Goal: Transaction & Acquisition: Purchase product/service

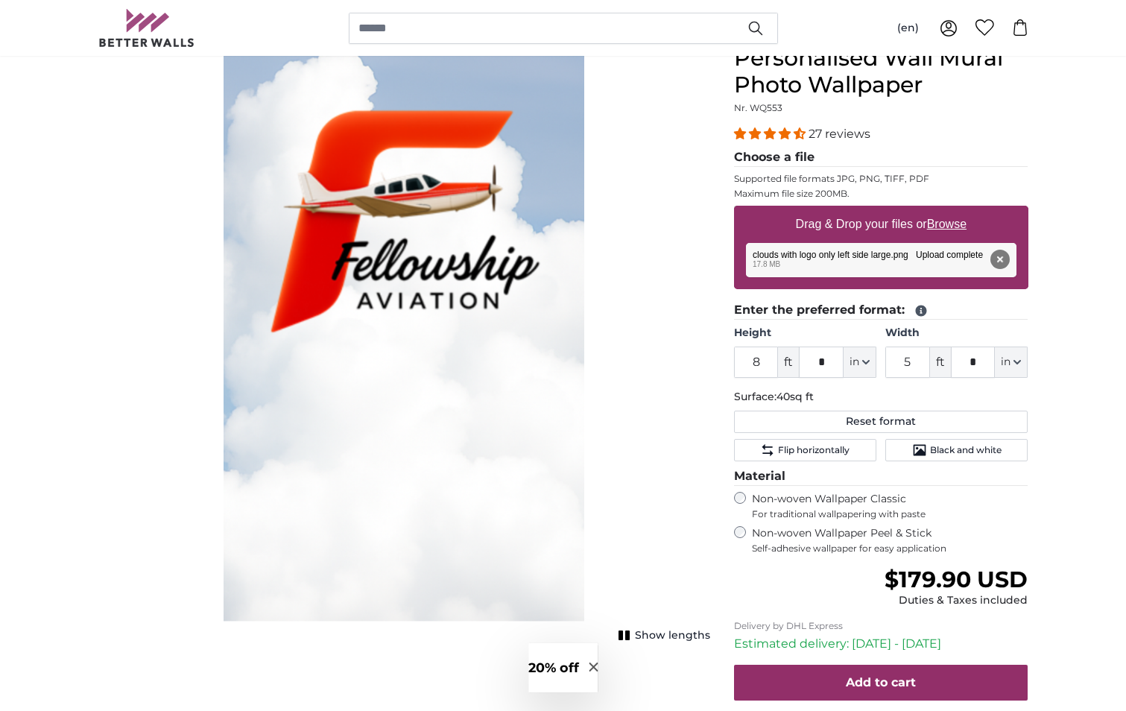
click at [944, 226] on u "Browse" at bounding box center [946, 224] width 39 height 13
click at [944, 210] on input "Drag & Drop your files or Browse" at bounding box center [881, 208] width 294 height 4
type input "**********"
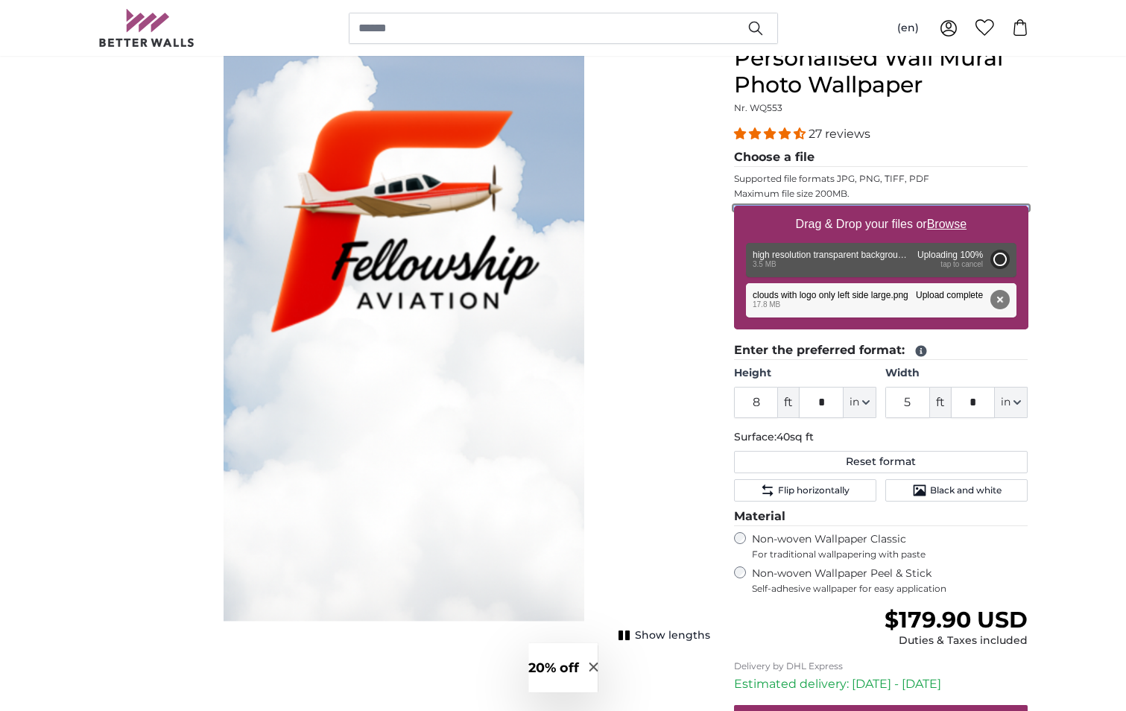
type input "6"
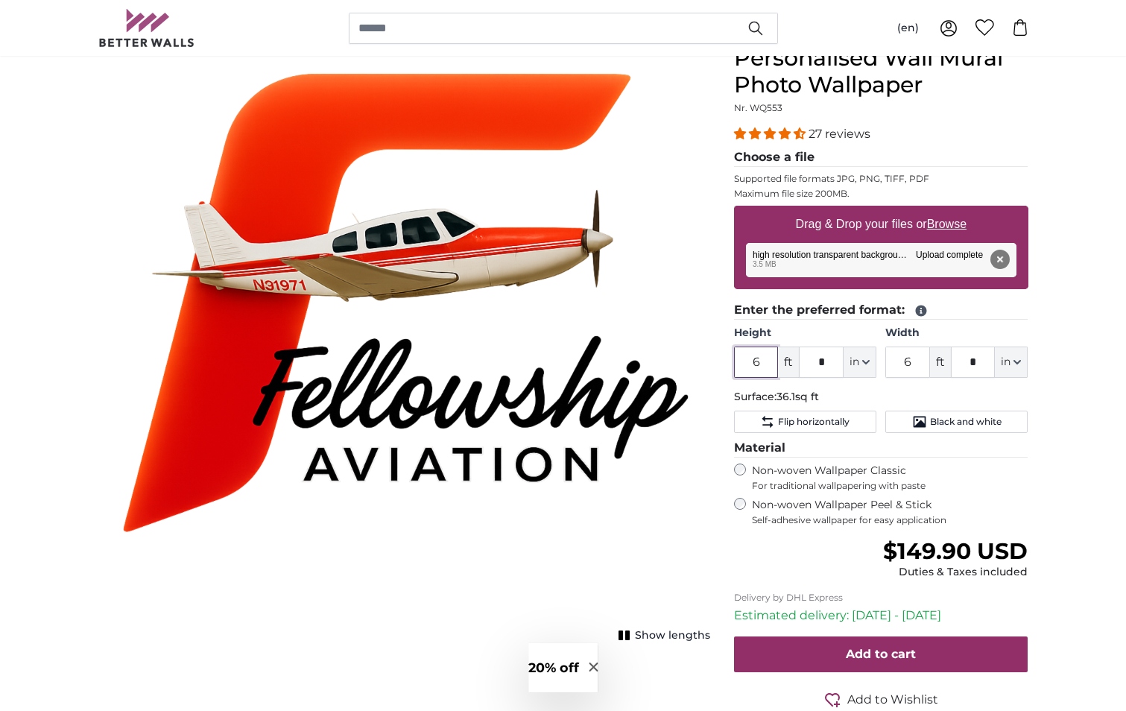
drag, startPoint x: 761, startPoint y: 361, endPoint x: 727, endPoint y: 359, distance: 33.6
click at [727, 359] on div "Personalised Wall Mural Photo Wallpaper Nr. WQ553 27 reviews Choose a file Supp…" at bounding box center [881, 413] width 318 height 737
type input "5"
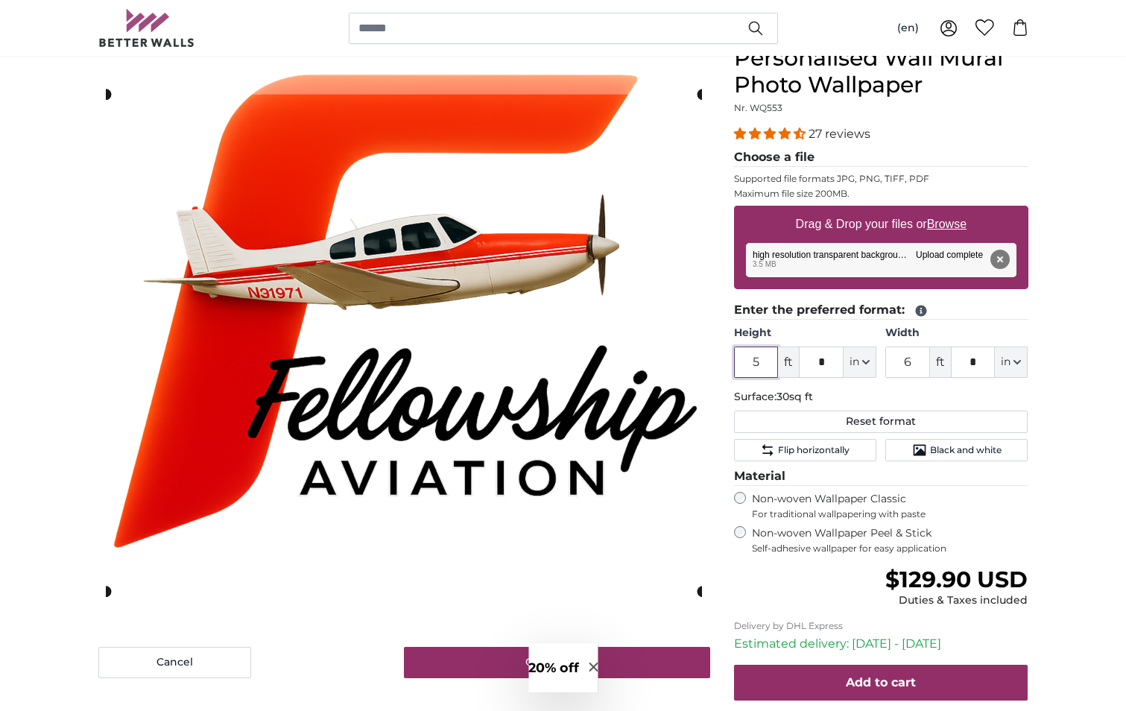
type input "5"
click at [912, 363] on input "6" at bounding box center [907, 362] width 45 height 31
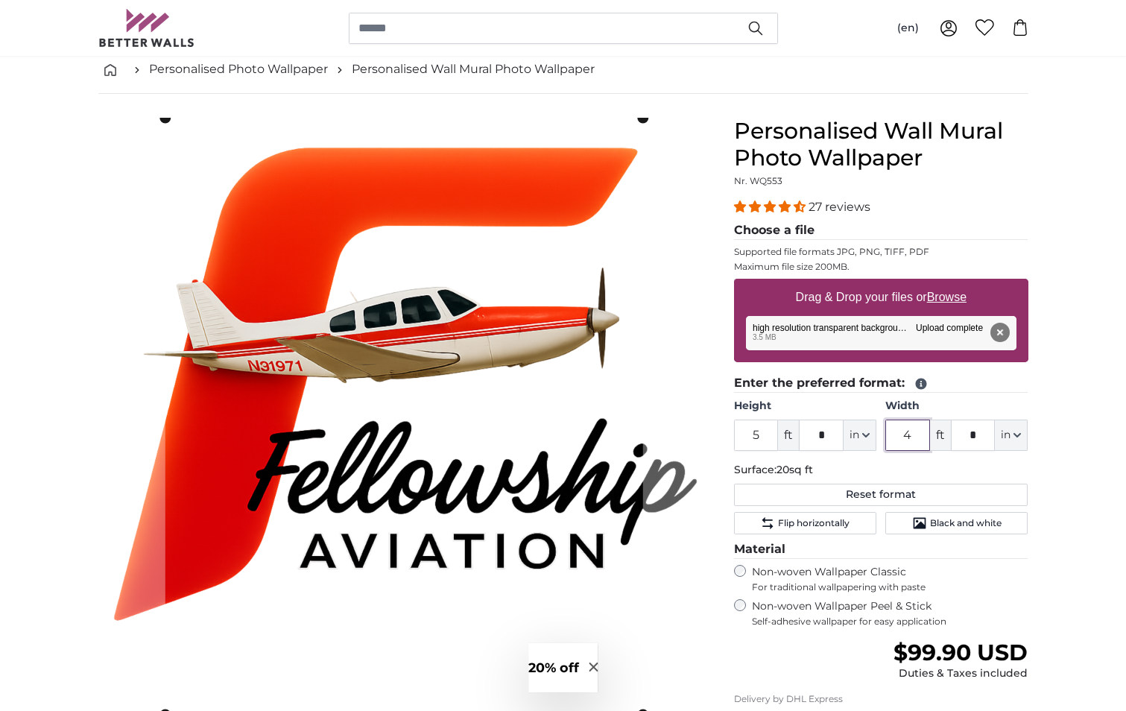
scroll to position [75, 0]
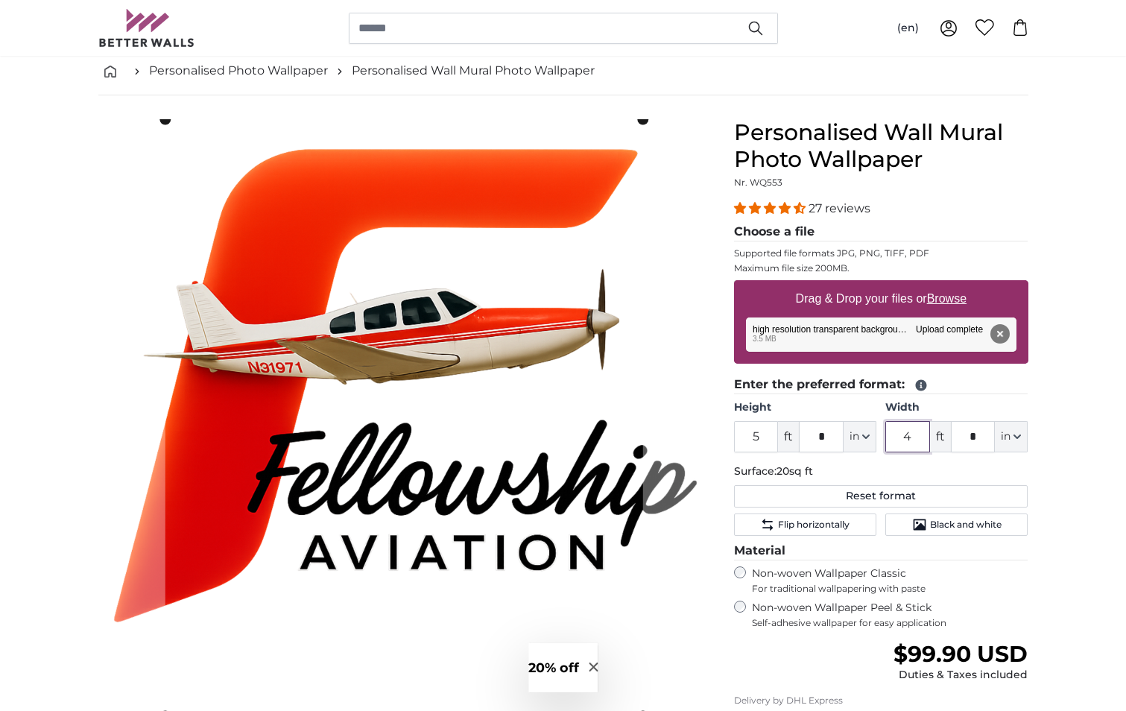
type input "4"
click at [961, 300] on u "Browse" at bounding box center [946, 298] width 39 height 13
click at [961, 285] on input "Drag & Drop your files or Browse" at bounding box center [881, 282] width 294 height 4
type input "**********"
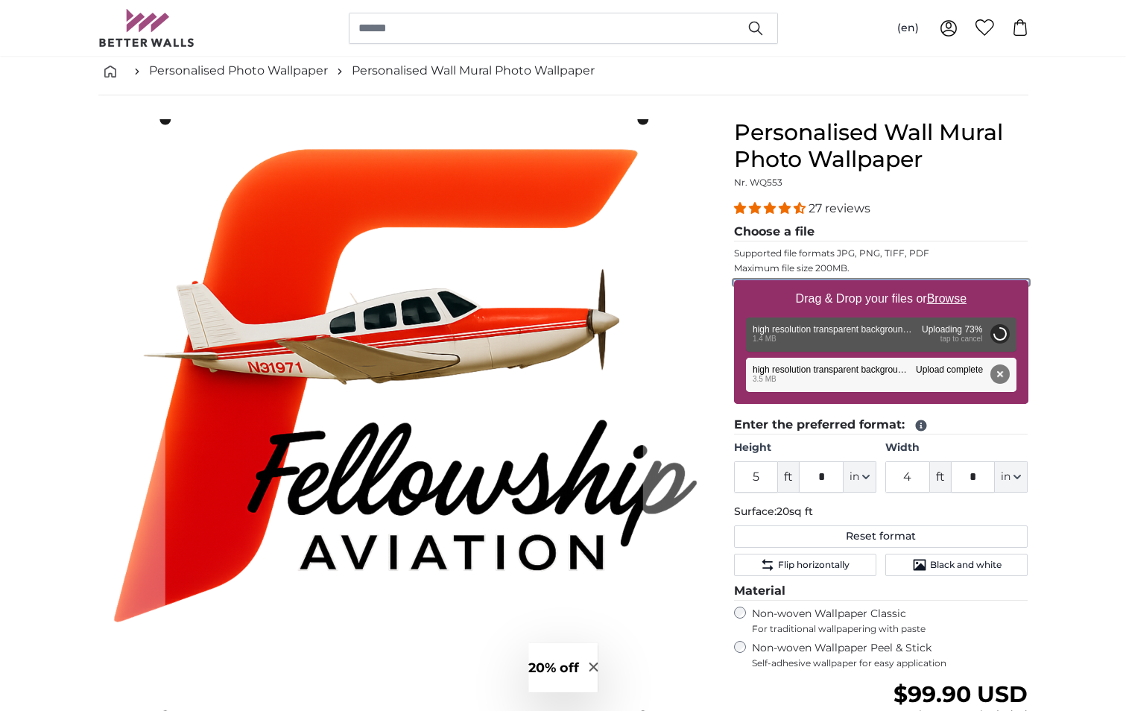
type input "2"
type input "*"
type input "2"
type input "*"
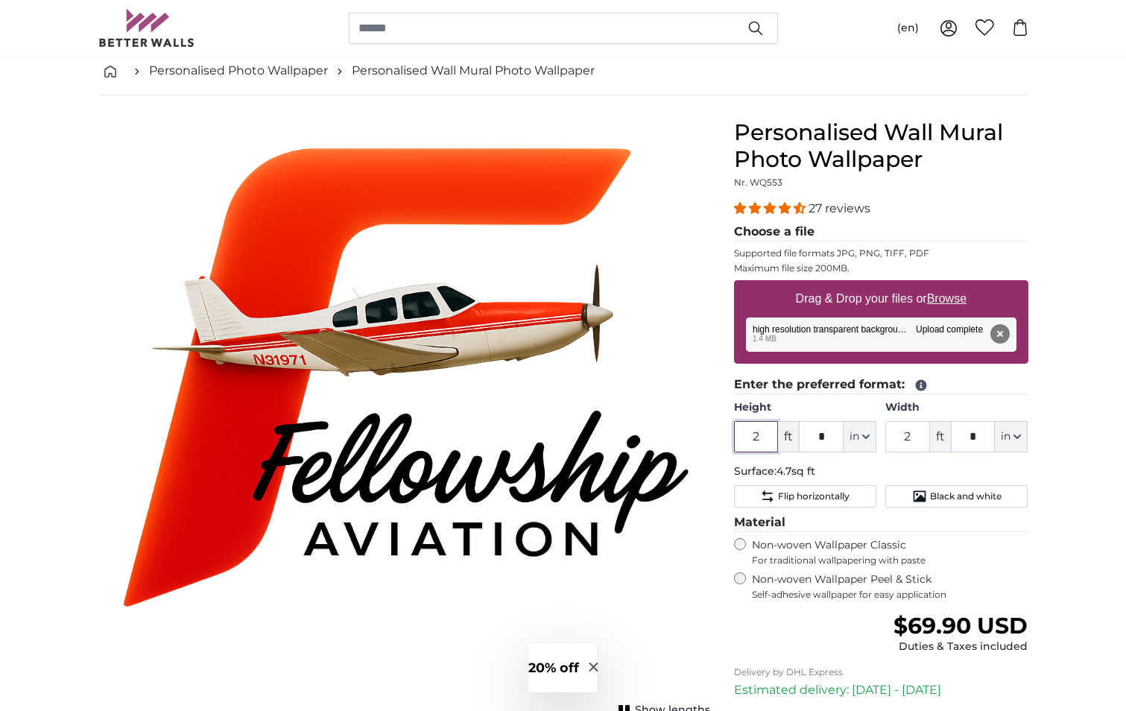
click at [754, 438] on input "2" at bounding box center [756, 436] width 45 height 31
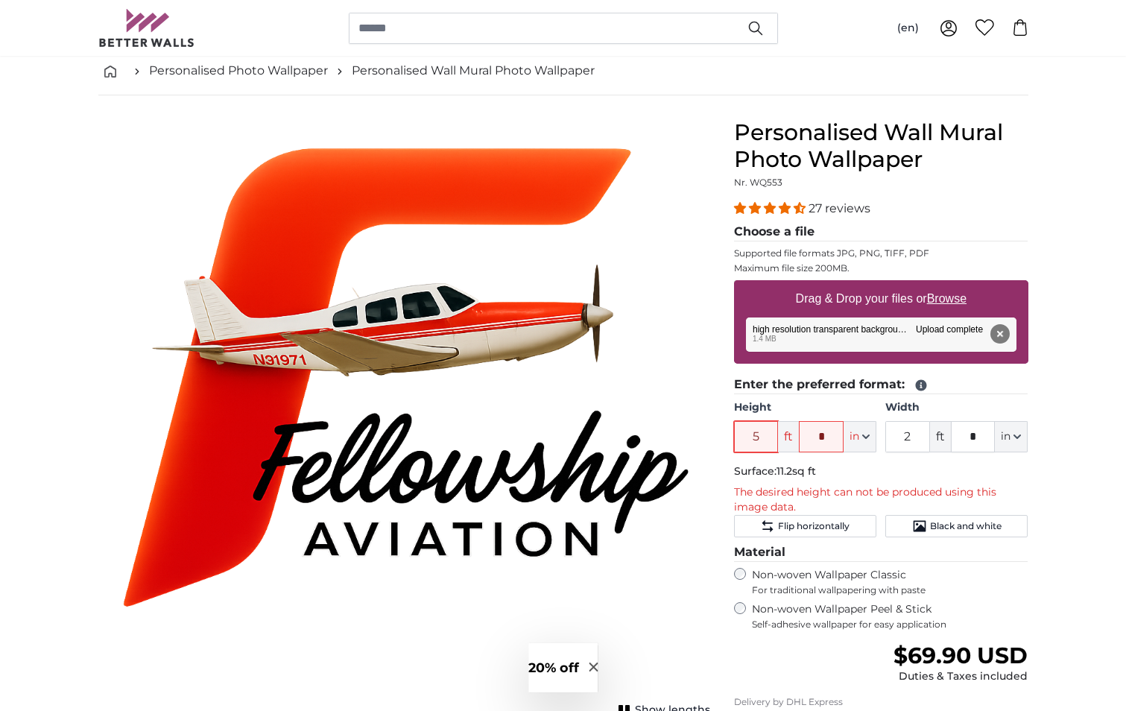
type input "5"
click at [915, 435] on input "2" at bounding box center [907, 436] width 45 height 31
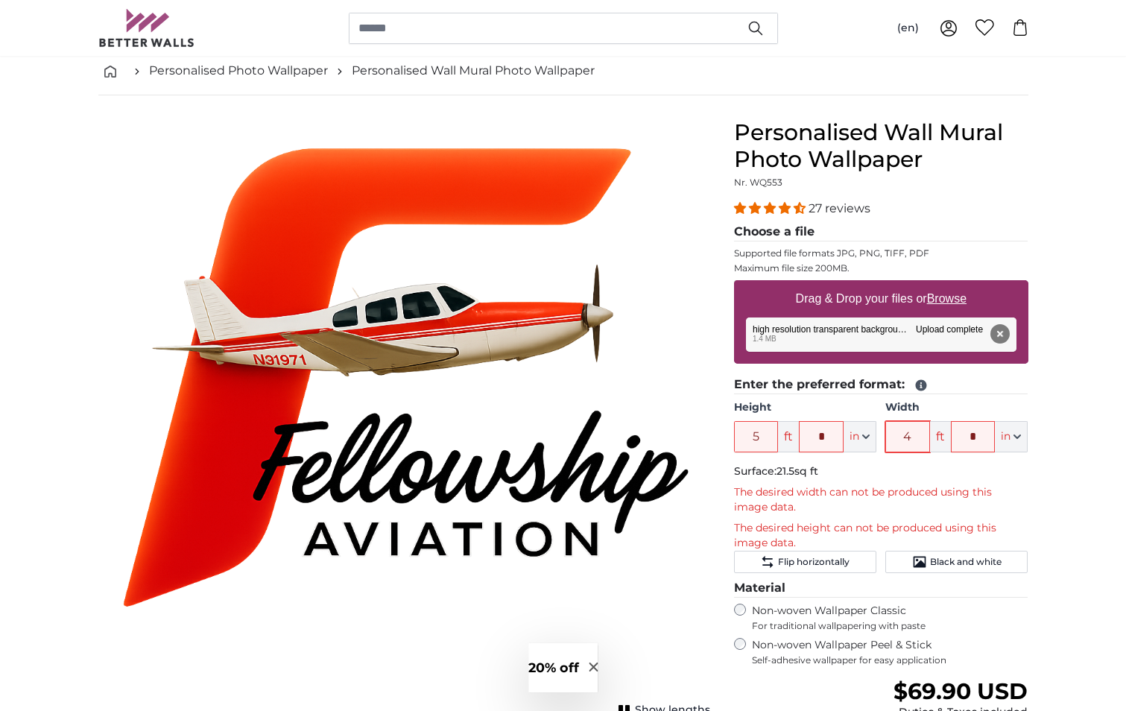
type input "4"
click at [947, 297] on u "Browse" at bounding box center [946, 298] width 39 height 13
click at [947, 285] on input "Drag & Drop your files or Browse" at bounding box center [881, 282] width 294 height 4
type input "**********"
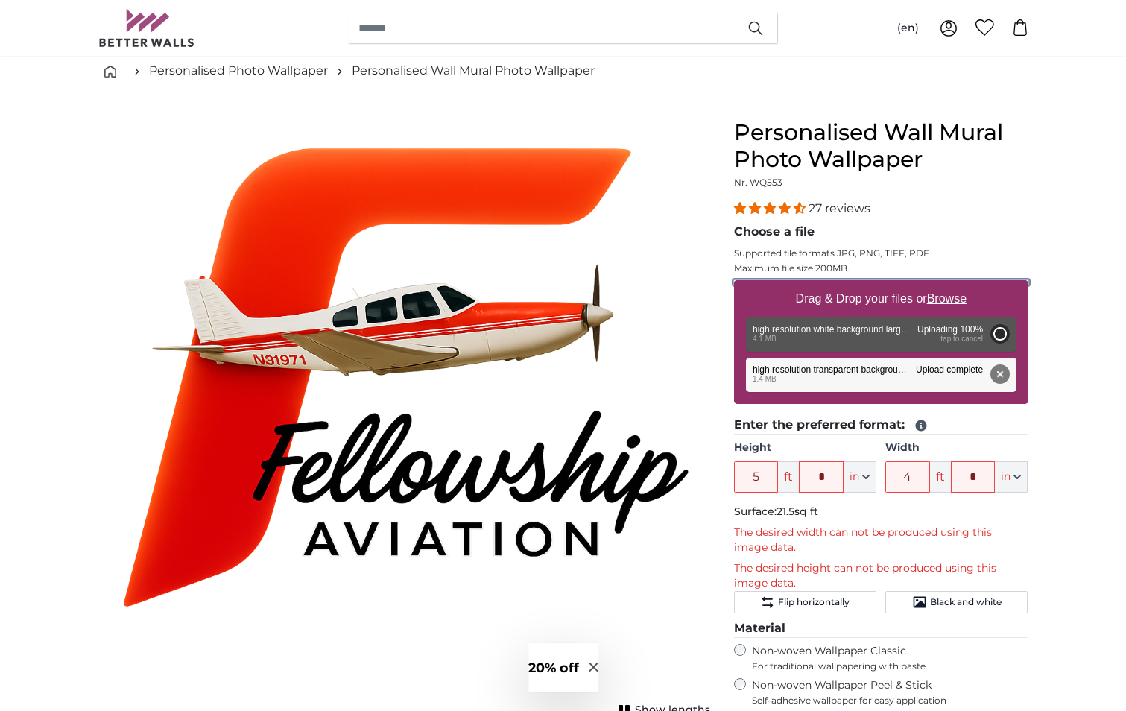
type input "5"
type input "***"
type input "5"
type input "***"
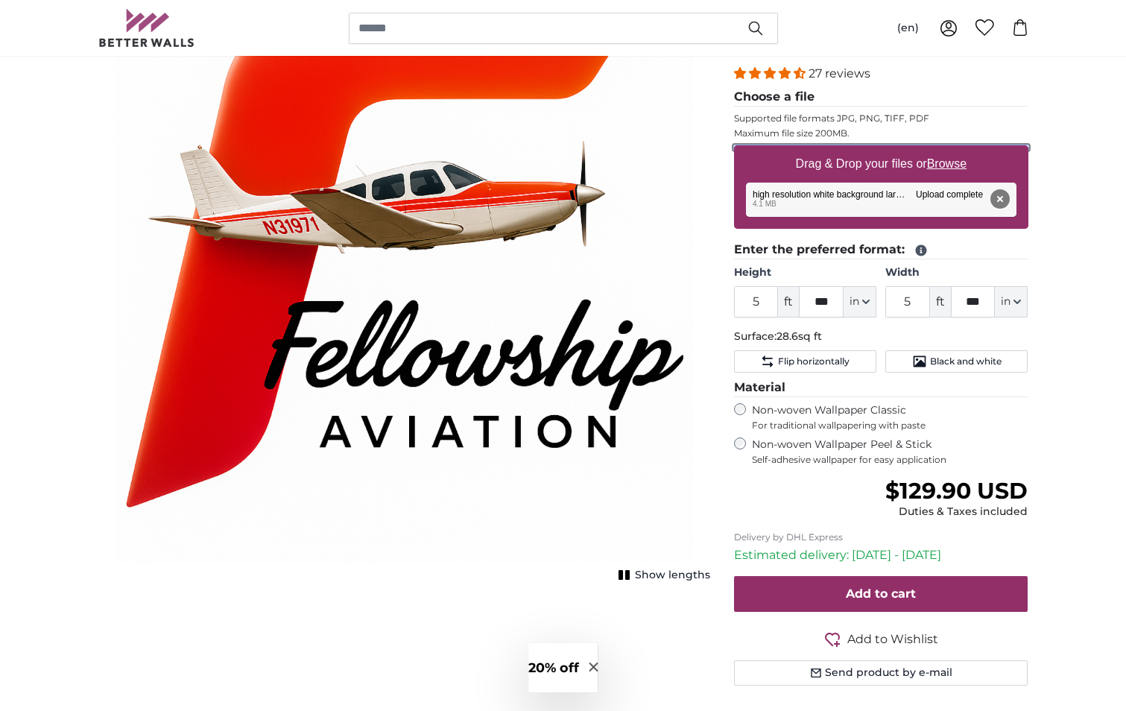
scroll to position [224, 0]
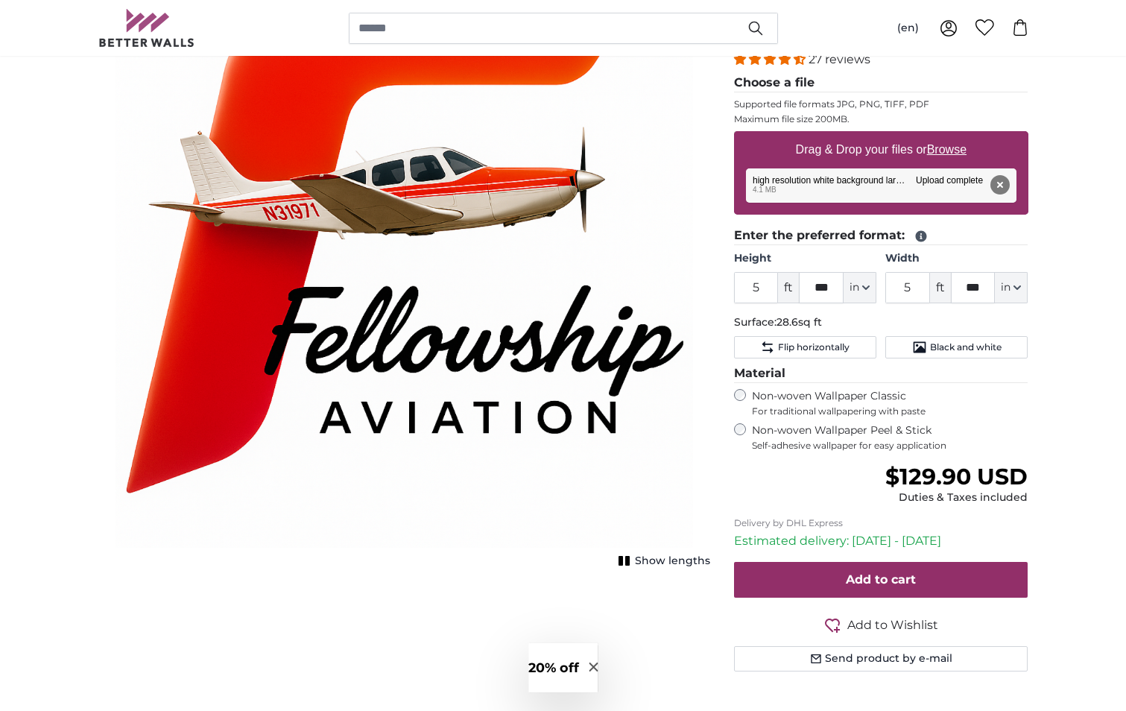
click at [675, 557] on span "Show lengths" at bounding box center [672, 561] width 75 height 15
drag, startPoint x: 836, startPoint y: 285, endPoint x: 790, endPoint y: 285, distance: 46.2
click at [790, 285] on div "5 ft *** in Centimeter (cm) Inches (inch) Feet (ft. in.)" at bounding box center [805, 287] width 142 height 31
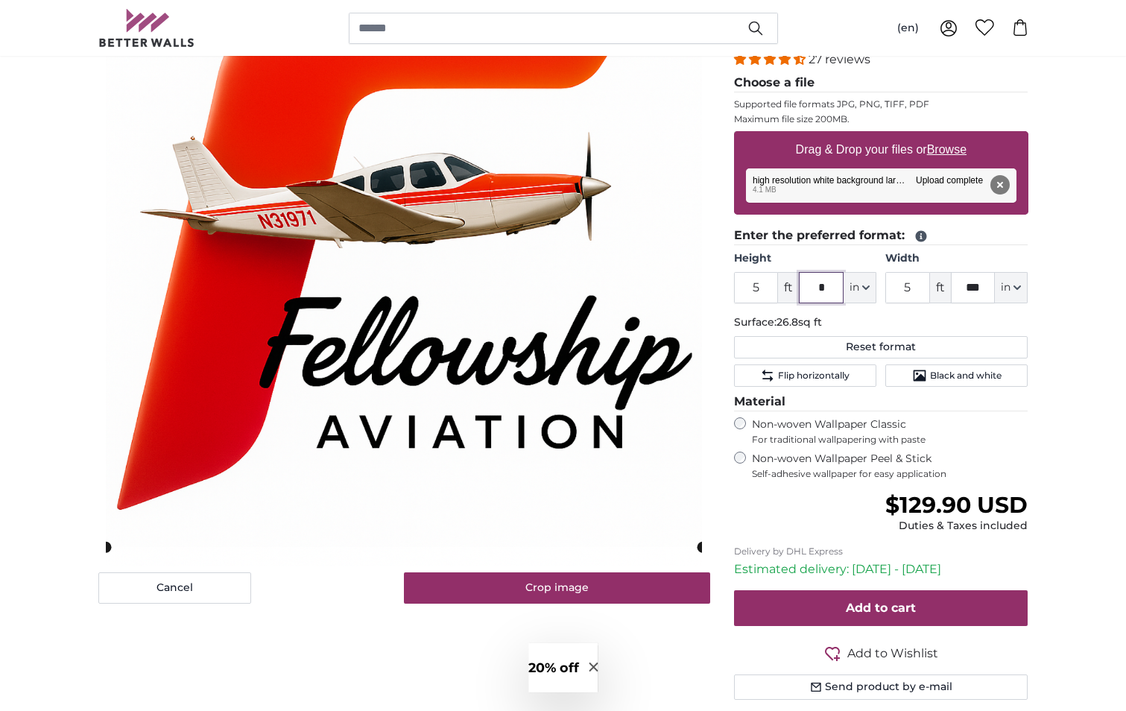
type input "*"
drag, startPoint x: 987, startPoint y: 285, endPoint x: 950, endPoint y: 285, distance: 36.5
click at [951, 285] on input "***" at bounding box center [973, 287] width 45 height 31
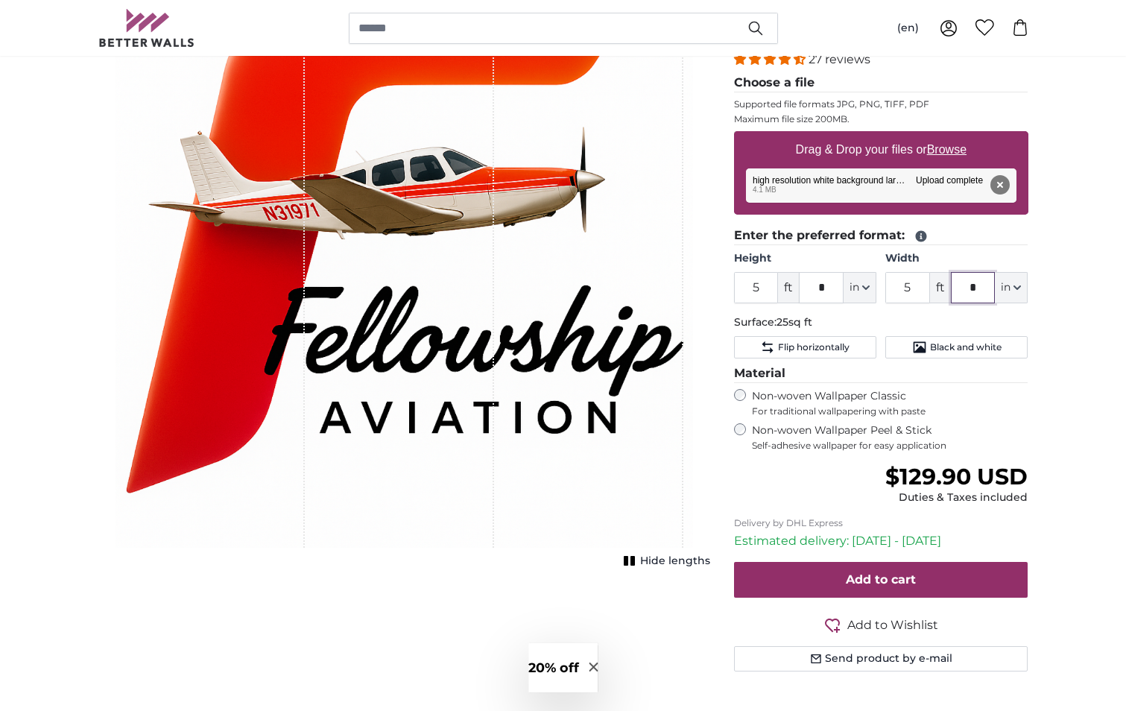
type input "*"
drag, startPoint x: 913, startPoint y: 287, endPoint x: 873, endPoint y: 287, distance: 39.5
click at [873, 287] on div "Height 5 ft * in Centimeter (cm) Inches (inch) Feet (ft. in.) Width 5 ft * in C…" at bounding box center [881, 277] width 294 height 52
type input "4"
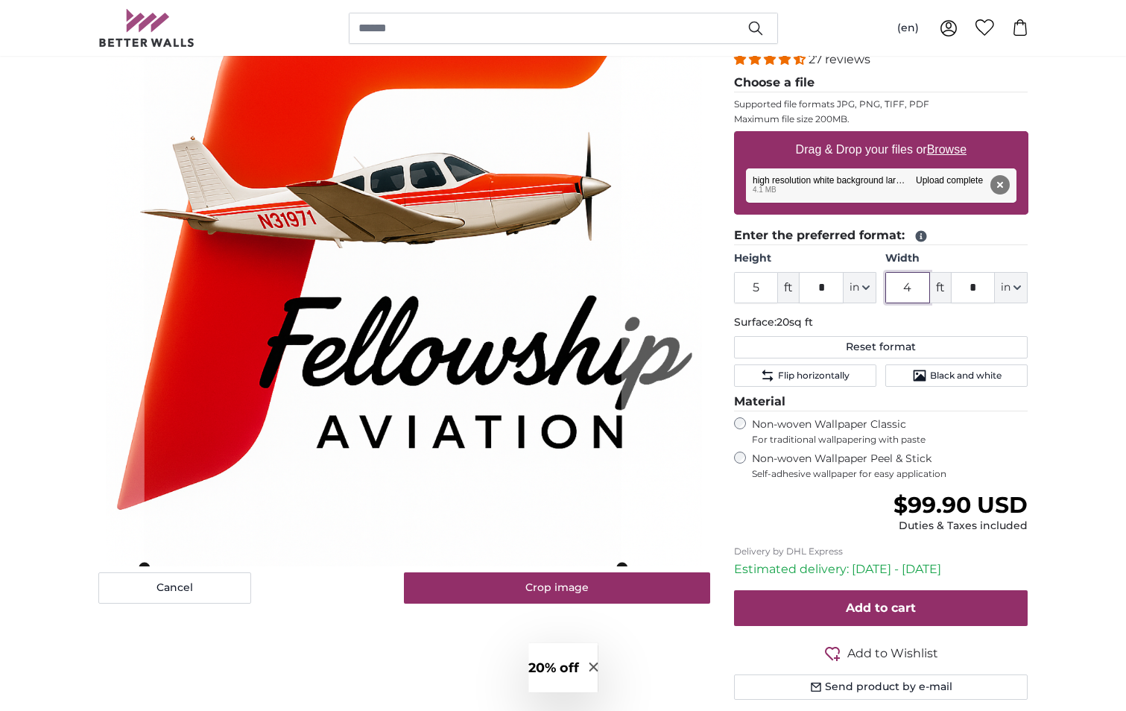
click at [461, 307] on cropper-handle at bounding box center [383, 269] width 477 height 596
type input "5"
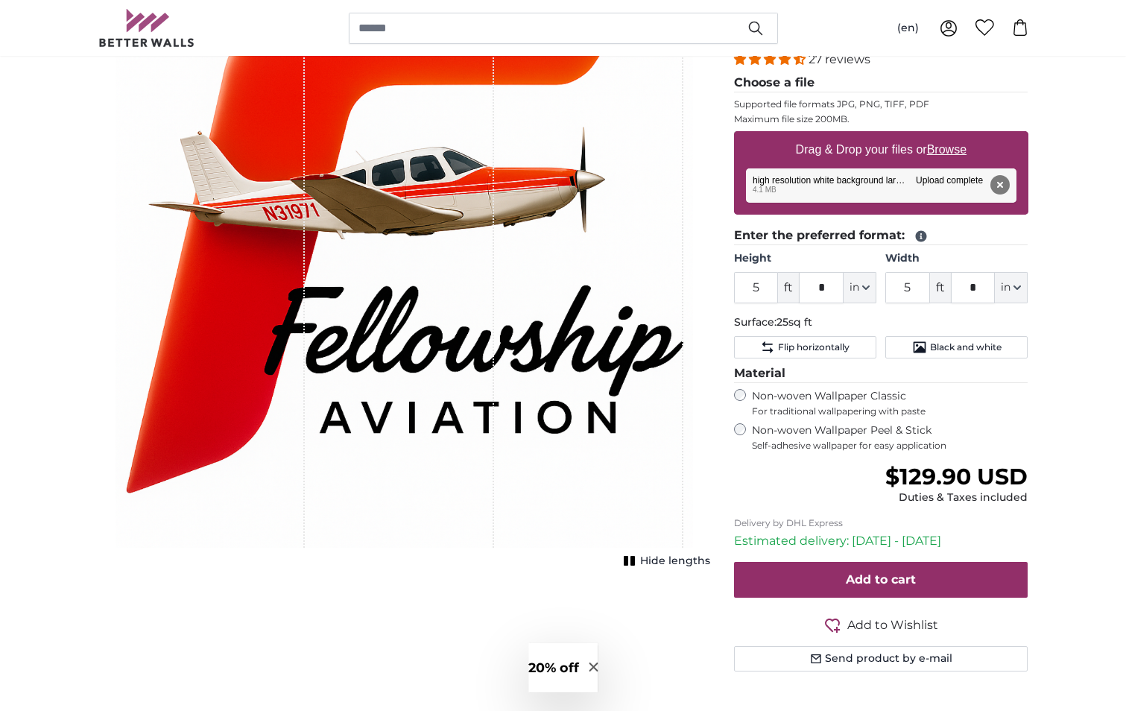
click at [426, 522] on div "1 of 1" at bounding box center [399, 259] width 189 height 578
drag, startPoint x: 386, startPoint y: 353, endPoint x: 350, endPoint y: 358, distance: 36.8
click at [350, 358] on div "1 of 1" at bounding box center [399, 259] width 189 height 578
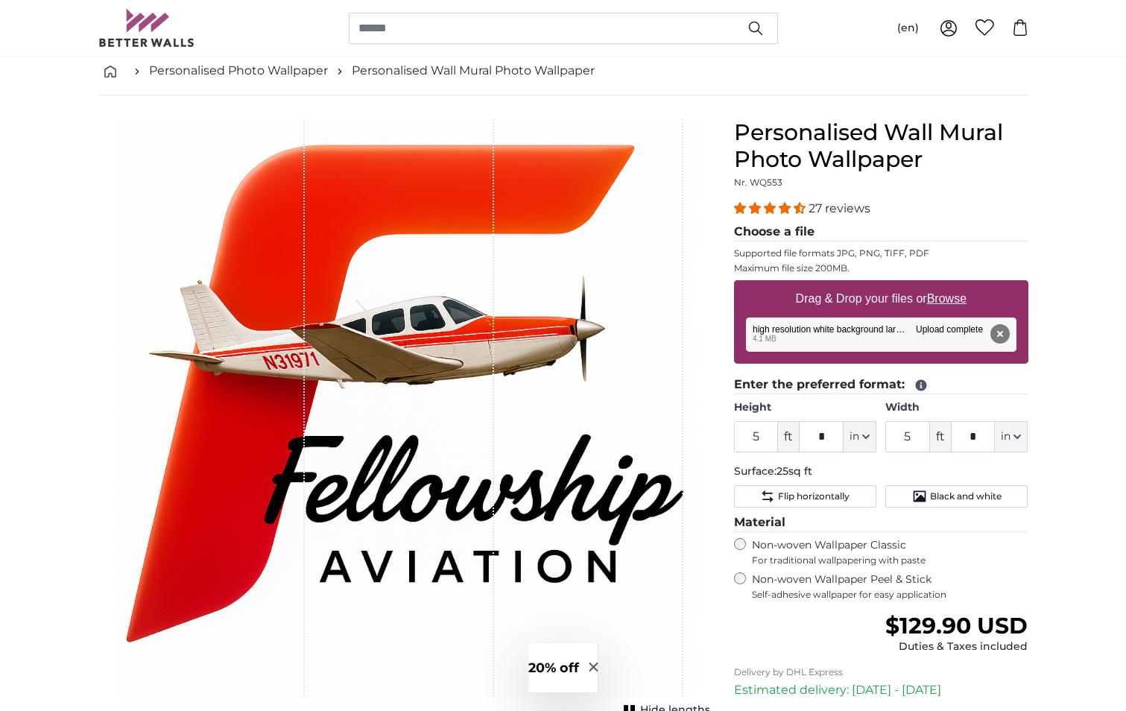
scroll to position [149, 0]
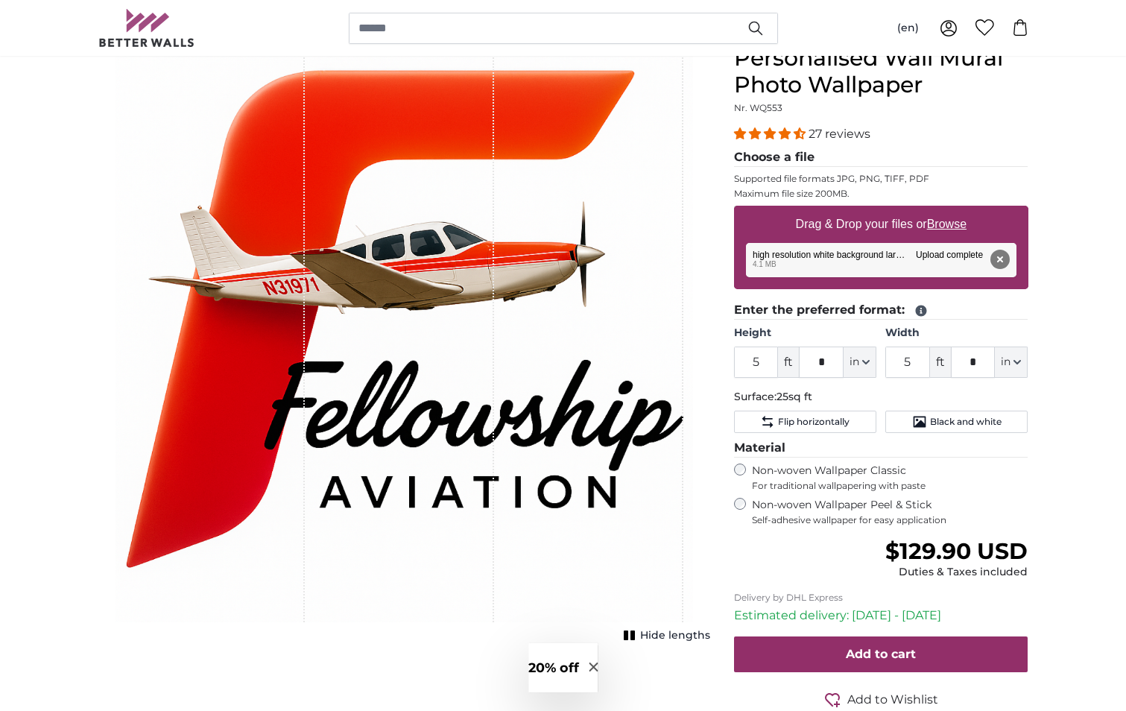
click at [954, 224] on u "Browse" at bounding box center [946, 224] width 39 height 13
click at [954, 210] on input "Drag & Drop your files or Browse" at bounding box center [881, 208] width 294 height 4
type input "**********"
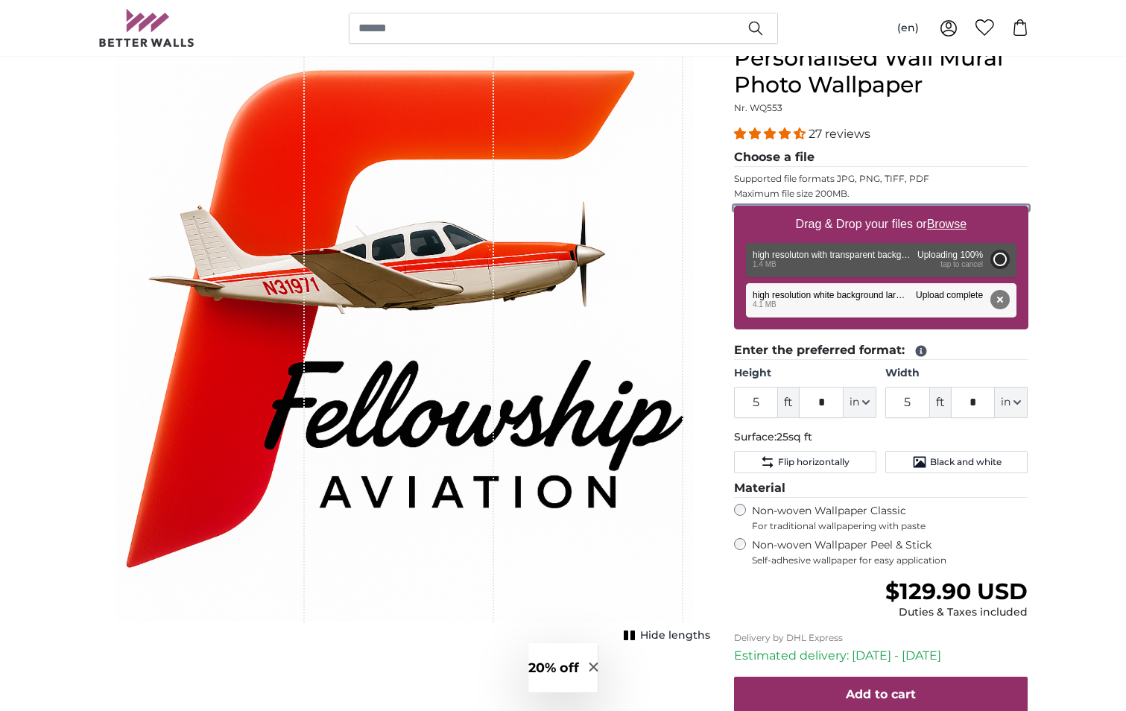
type input "2"
type input "*"
type input "2"
type input "*"
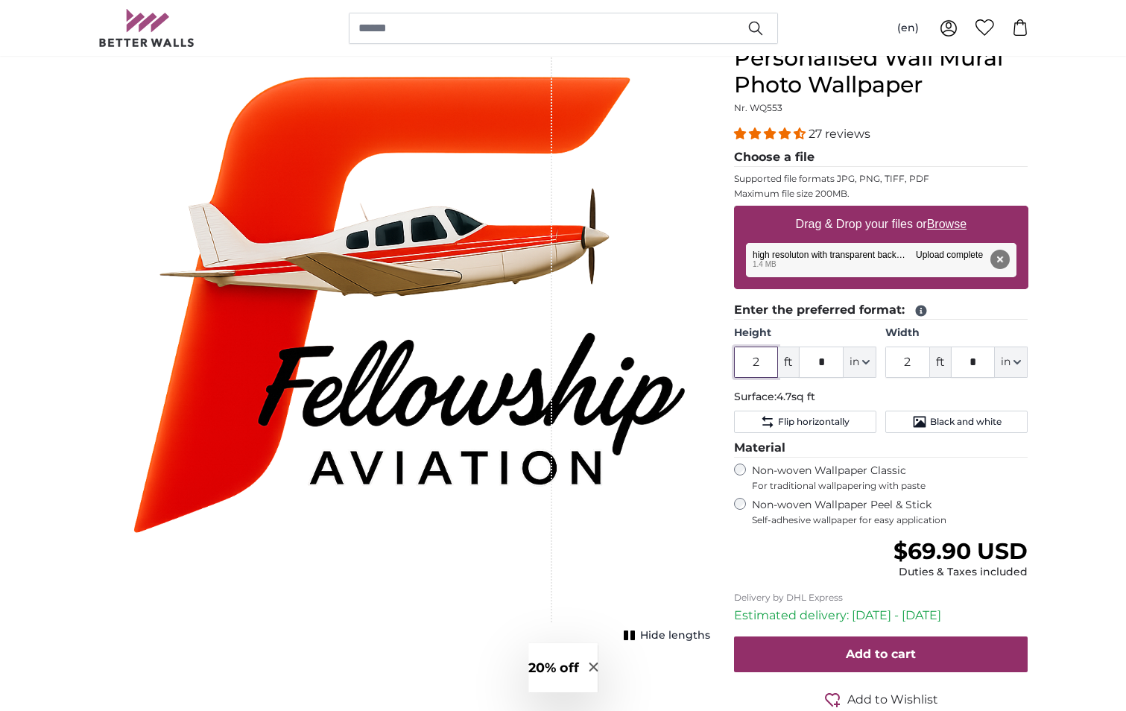
drag, startPoint x: 765, startPoint y: 361, endPoint x: 737, endPoint y: 360, distance: 28.4
click at [737, 360] on input "2" at bounding box center [756, 362] width 45 height 31
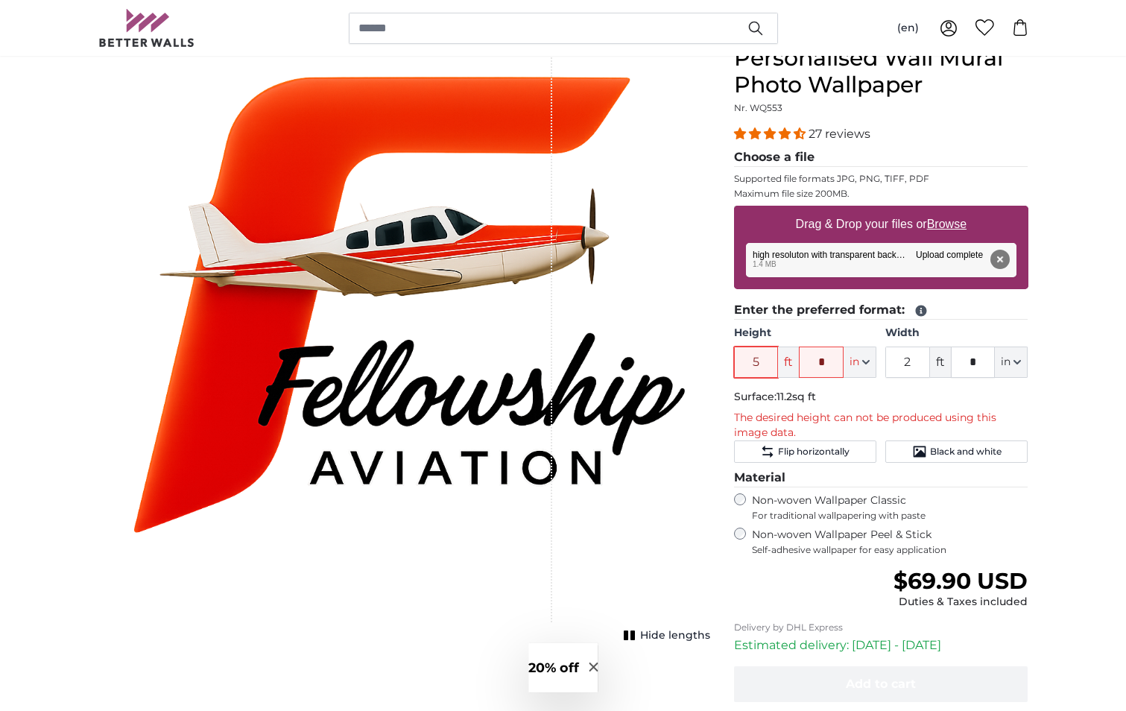
type input "5"
drag, startPoint x: 824, startPoint y: 361, endPoint x: 814, endPoint y: 361, distance: 9.7
click at [814, 361] on input "*" at bounding box center [821, 362] width 45 height 31
type input "*"
click at [896, 361] on input "2" at bounding box center [907, 362] width 45 height 31
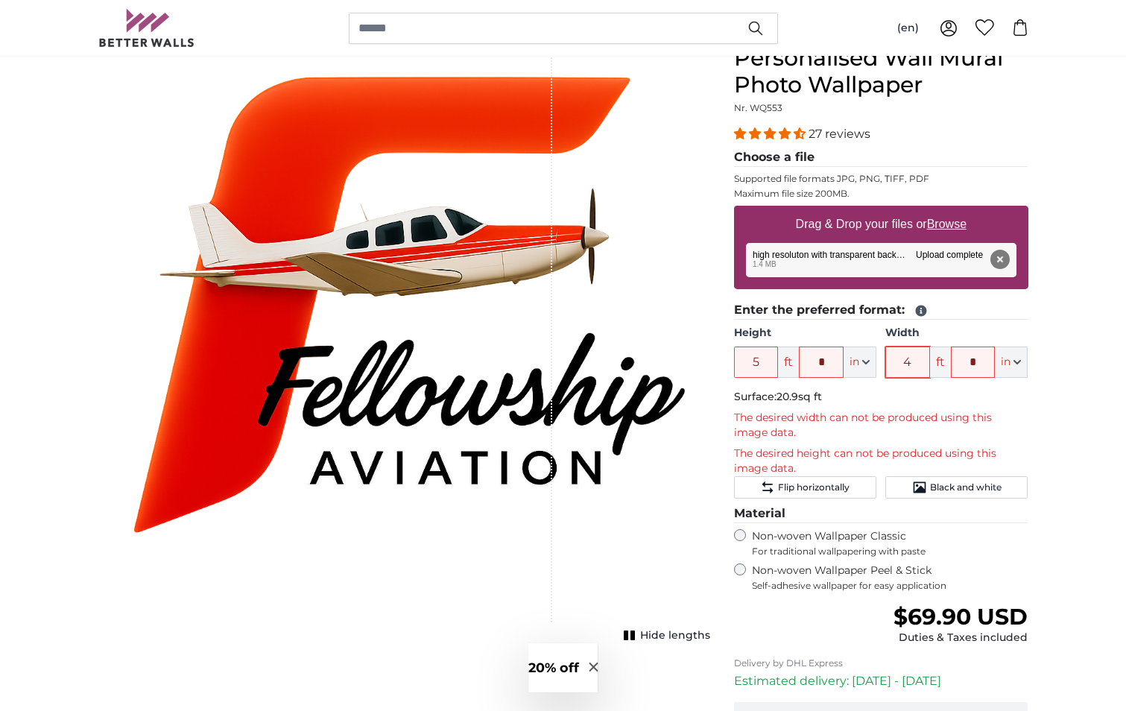
type input "4"
drag, startPoint x: 983, startPoint y: 357, endPoint x: 949, endPoint y: 359, distance: 34.4
click at [949, 359] on div "4 ft * in Centimeter (cm) Inches (inch) Feet (ft. in.)" at bounding box center [956, 362] width 142 height 31
type input "*"
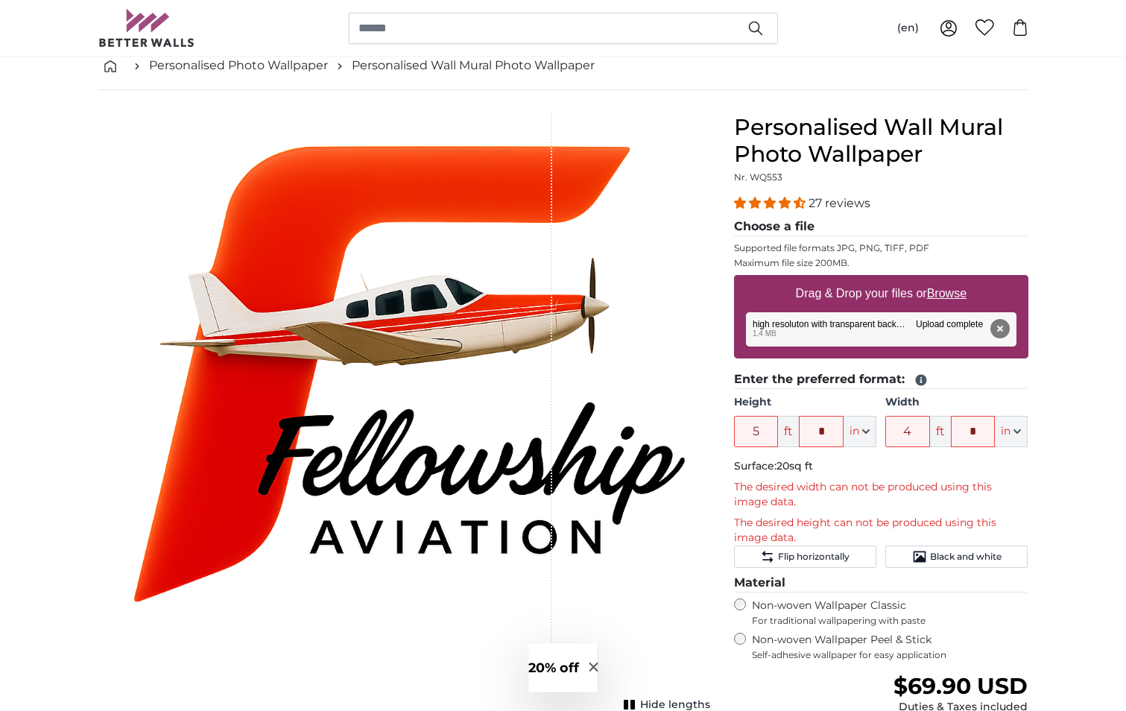
scroll to position [75, 0]
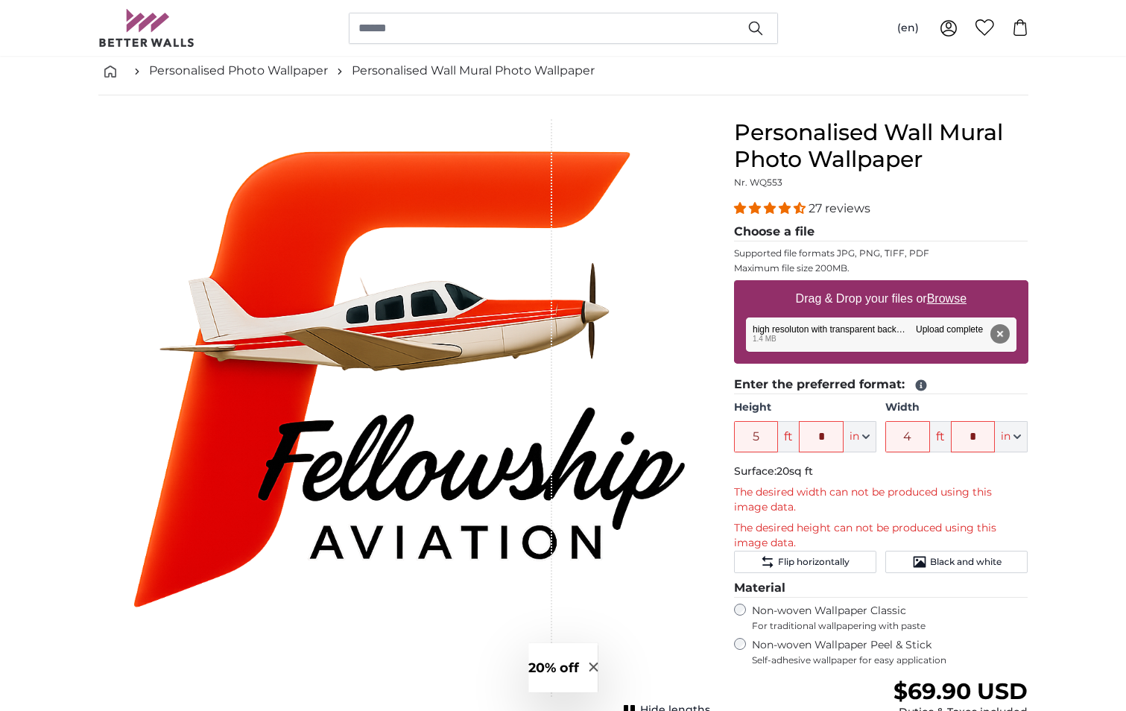
click at [943, 301] on u "Browse" at bounding box center [946, 298] width 39 height 13
click at [943, 285] on input "Drag & Drop your files or Browse" at bounding box center [881, 282] width 294 height 4
type input "**********"
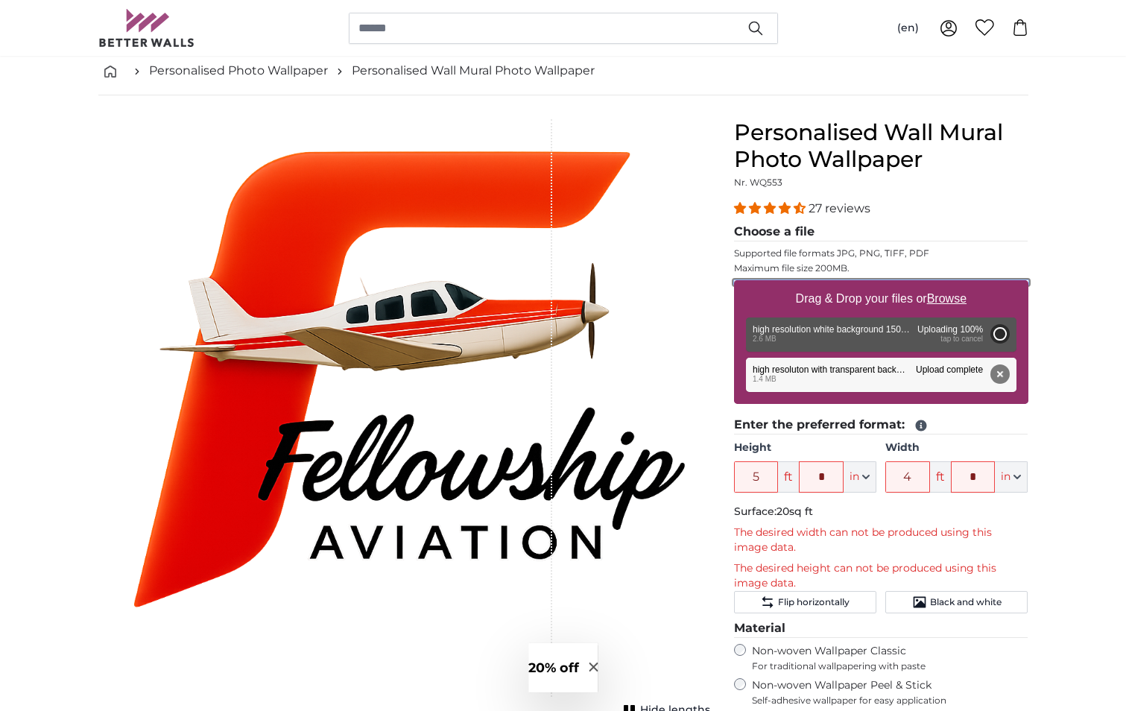
type input "3"
type input "*"
type input "3"
type input "*"
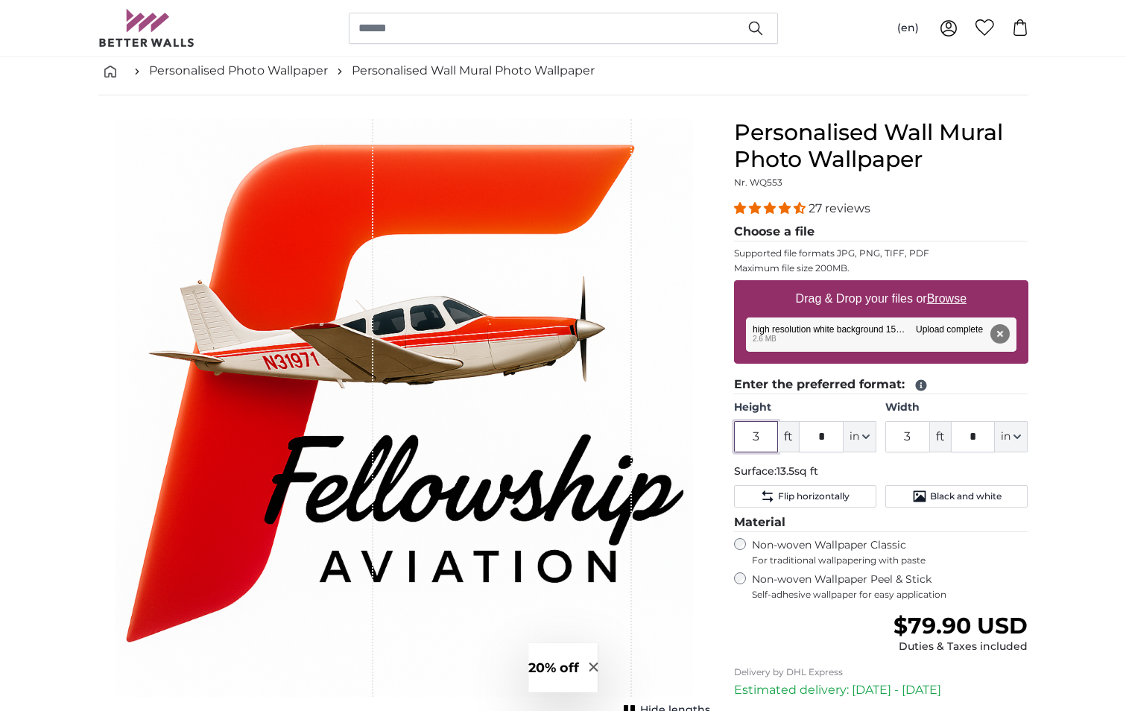
click at [765, 434] on input "3" at bounding box center [756, 436] width 45 height 31
drag, startPoint x: 765, startPoint y: 434, endPoint x: 742, endPoint y: 434, distance: 22.4
click at [742, 434] on input "3" at bounding box center [756, 436] width 45 height 31
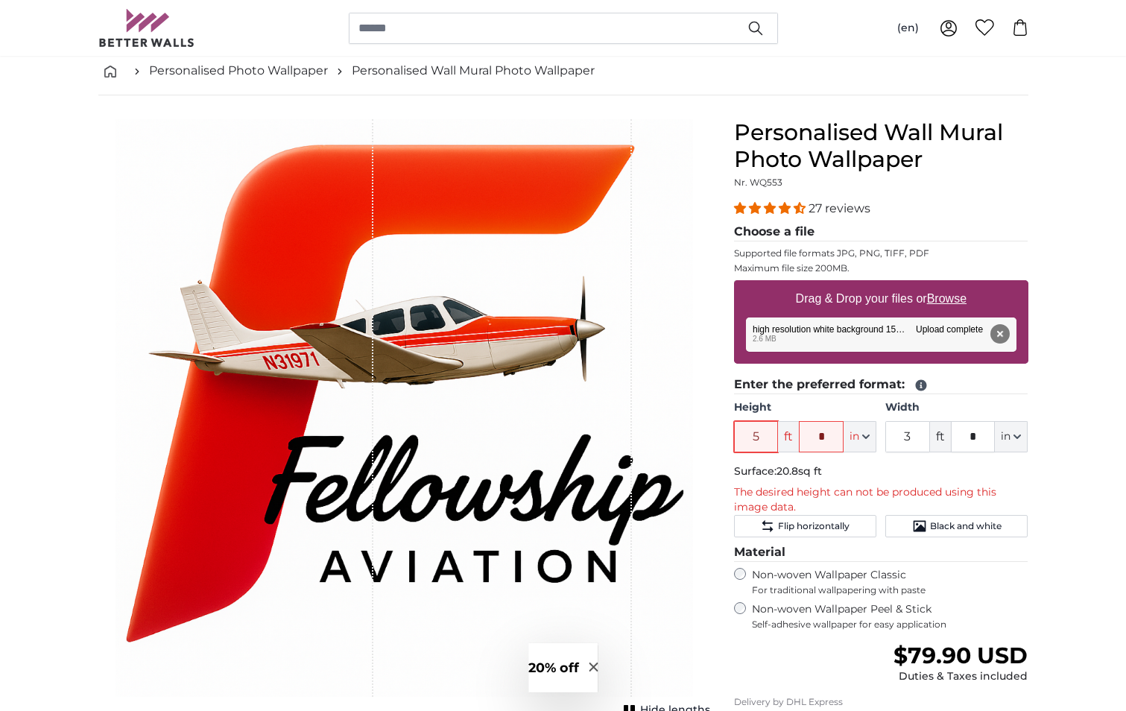
type input "5"
drag, startPoint x: 829, startPoint y: 438, endPoint x: 790, endPoint y: 438, distance: 38.8
click at [790, 438] on div "5 ft * in Centimeter (cm) Inches (inch) Feet (ft. in.)" at bounding box center [805, 436] width 142 height 31
type input "*"
drag, startPoint x: 918, startPoint y: 433, endPoint x: 892, endPoint y: 434, distance: 26.1
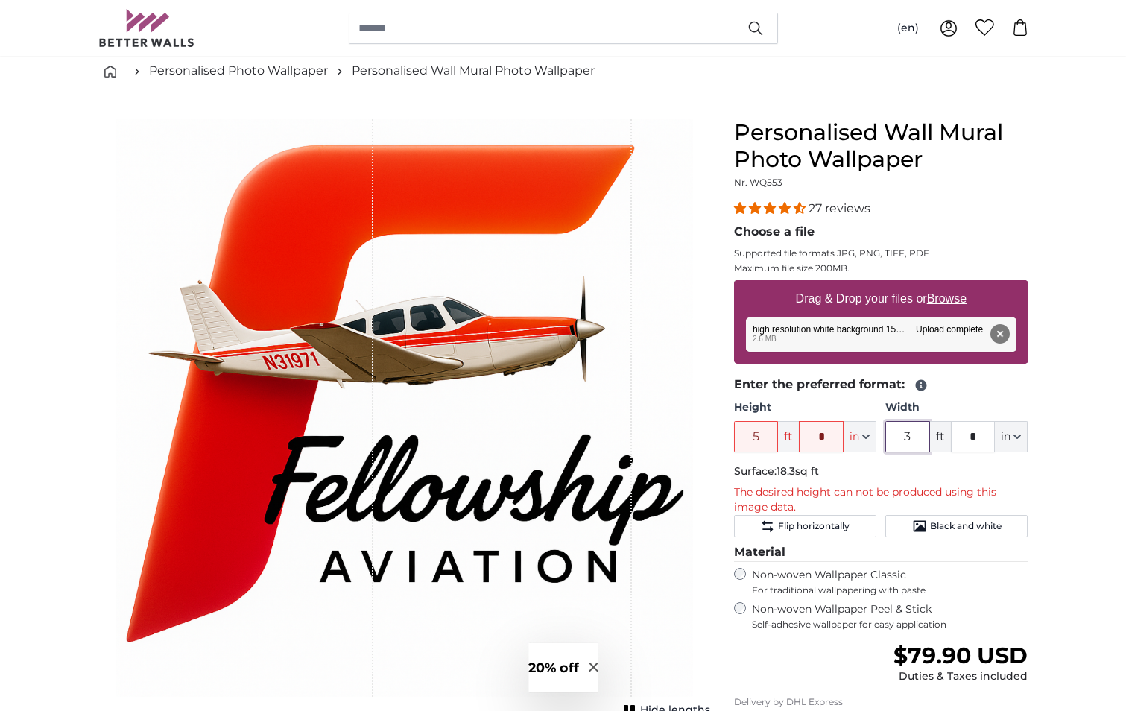
click at [892, 434] on input "3" at bounding box center [907, 436] width 45 height 31
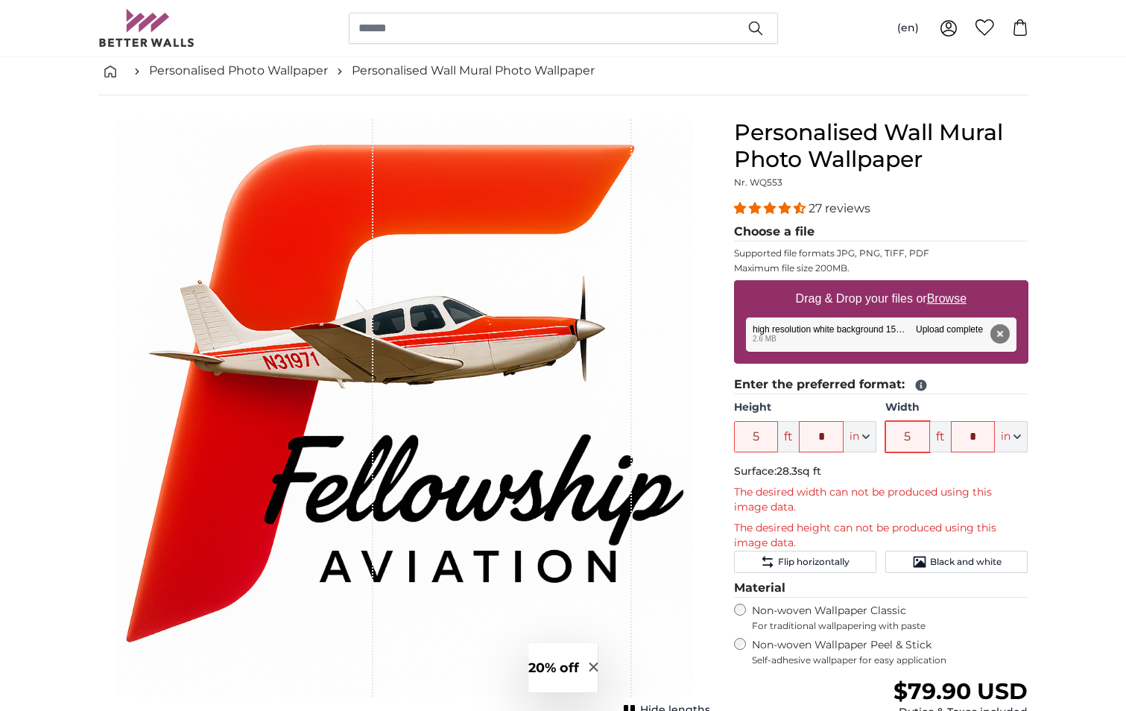
type input "5"
drag, startPoint x: 977, startPoint y: 434, endPoint x: 942, endPoint y: 434, distance: 35.0
click at [942, 434] on div "5 ft * in Centimeter (cm) Inches (inch) Feet (ft. in.)" at bounding box center [956, 436] width 142 height 31
type input "*"
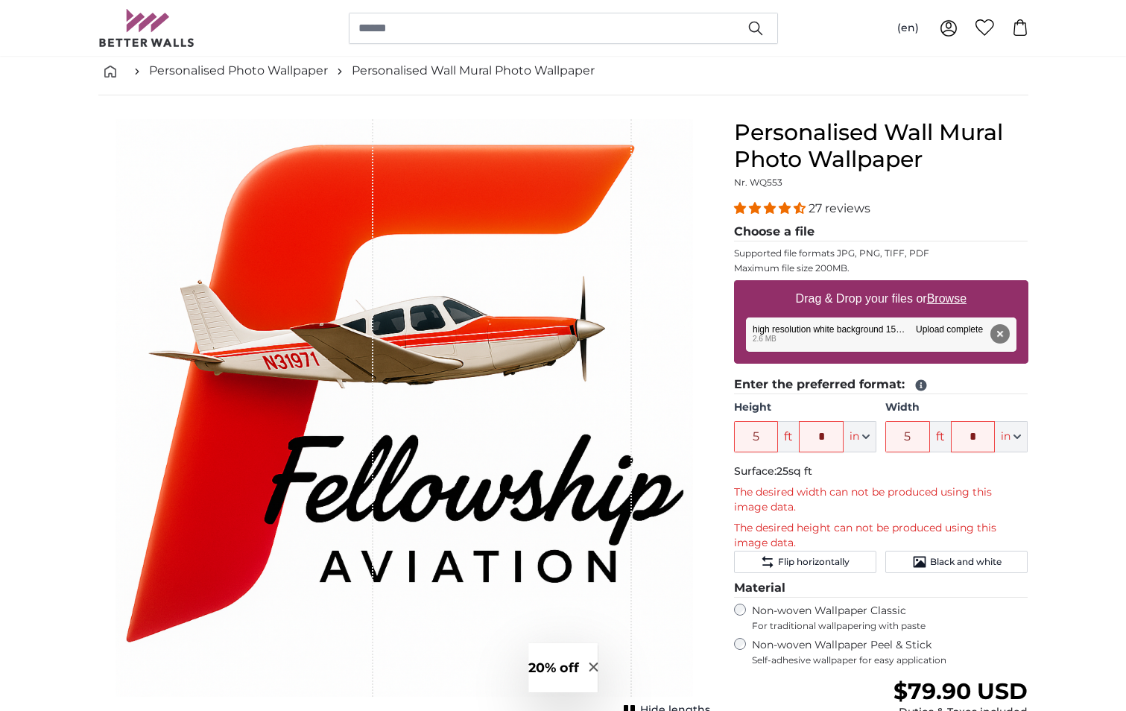
click at [953, 303] on u "Browse" at bounding box center [946, 298] width 39 height 13
click at [953, 285] on input "Drag & Drop your files or Browse" at bounding box center [881, 282] width 294 height 4
type input "**********"
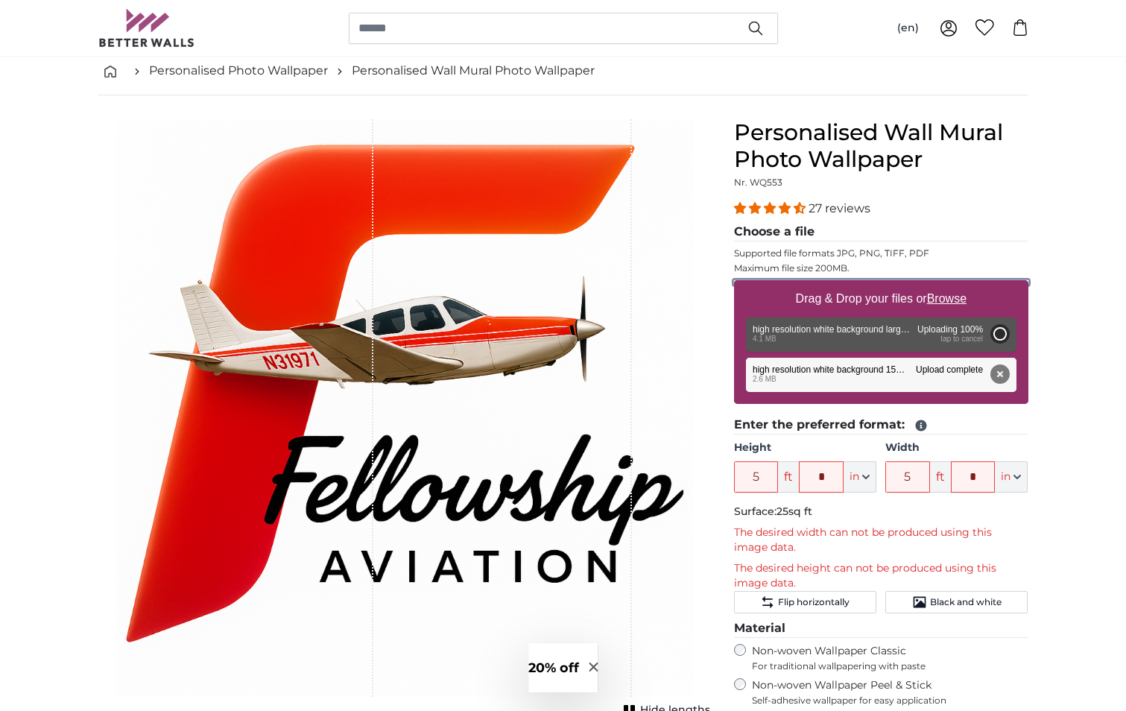
type input "5"
type input "***"
type input "5"
type input "***"
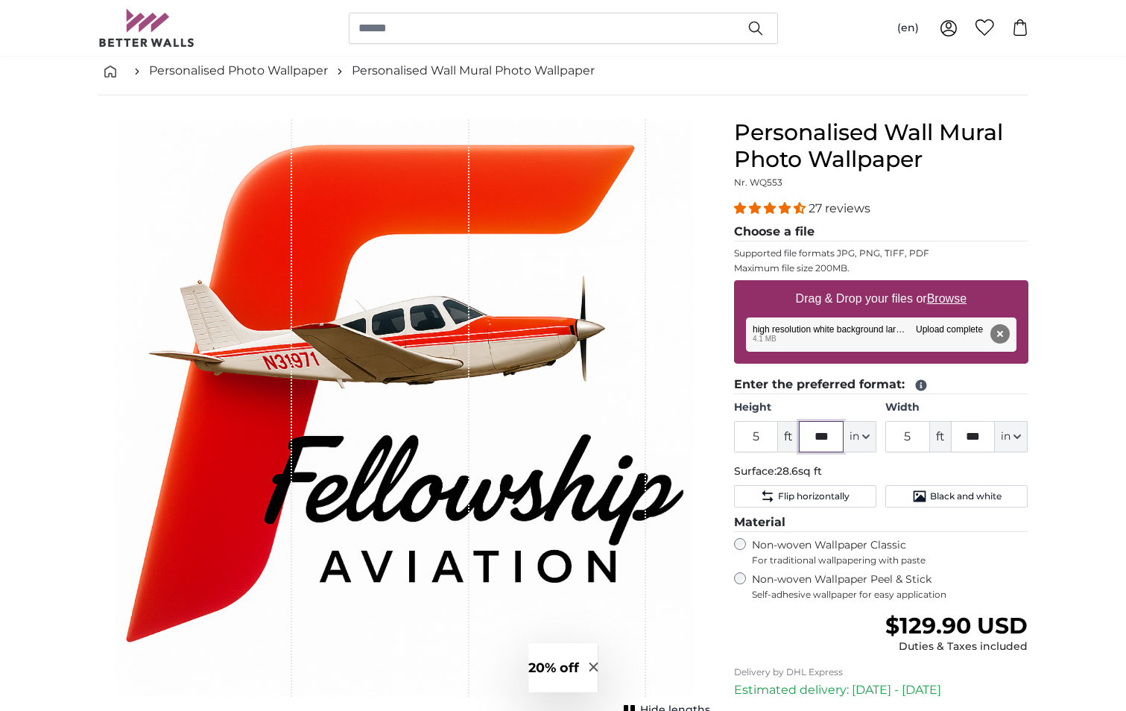
drag, startPoint x: 830, startPoint y: 438, endPoint x: 786, endPoint y: 438, distance: 44.0
click at [786, 438] on div "5 ft *** in Centimeter (cm) Inches (inch) Feet (ft. in.)" at bounding box center [805, 436] width 142 height 31
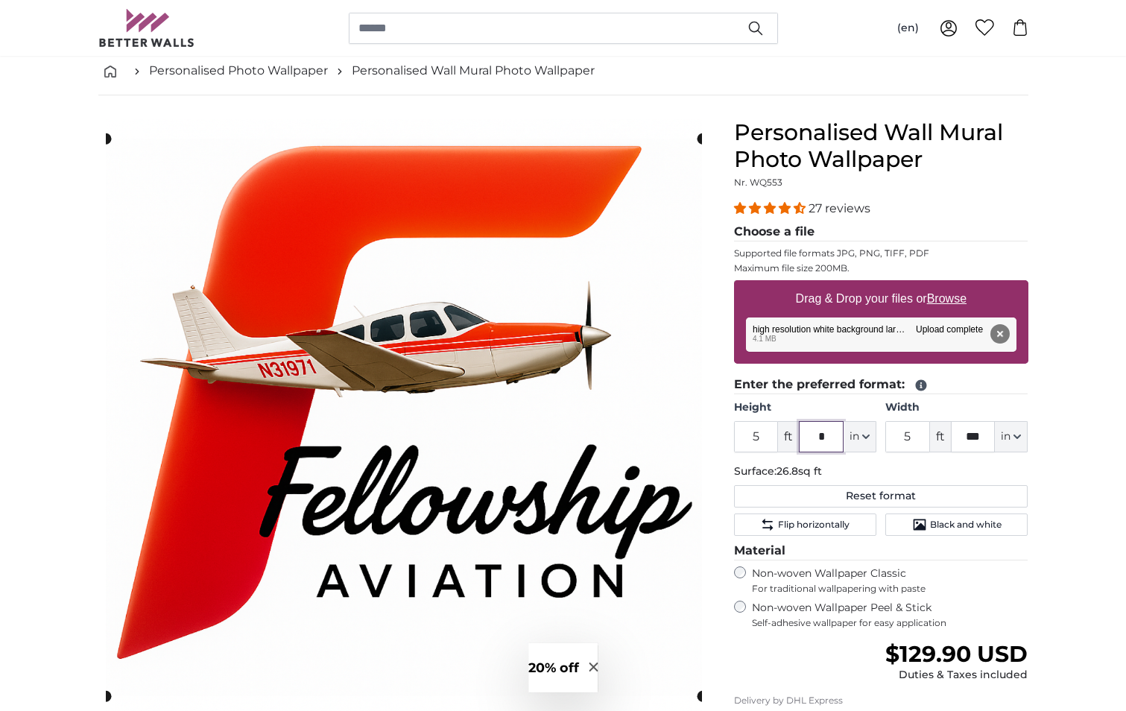
type input "*"
drag, startPoint x: 979, startPoint y: 434, endPoint x: 963, endPoint y: 434, distance: 15.7
click at [963, 434] on input "***" at bounding box center [973, 436] width 45 height 31
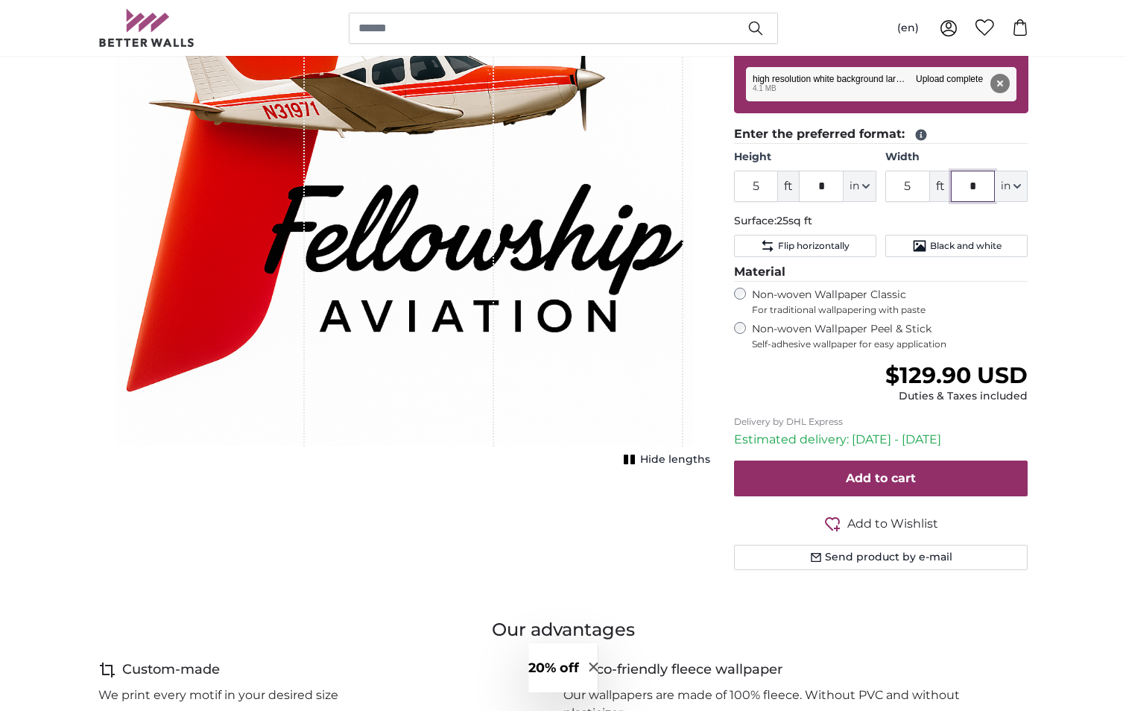
scroll to position [298, 0]
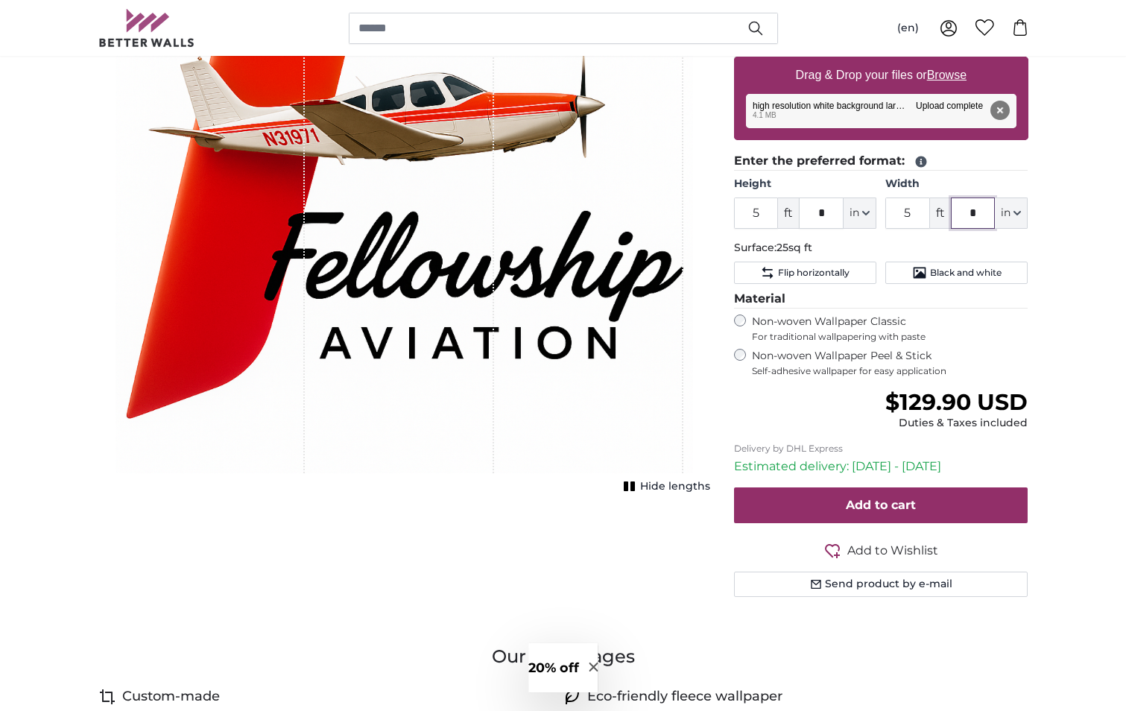
type input "*"
drag, startPoint x: 916, startPoint y: 213, endPoint x: 880, endPoint y: 212, distance: 35.8
click at [880, 212] on div "Height 5 ft * in Centimeter (cm) Inches (inch) Feet (ft. in.) Width 5 ft * in C…" at bounding box center [881, 203] width 294 height 52
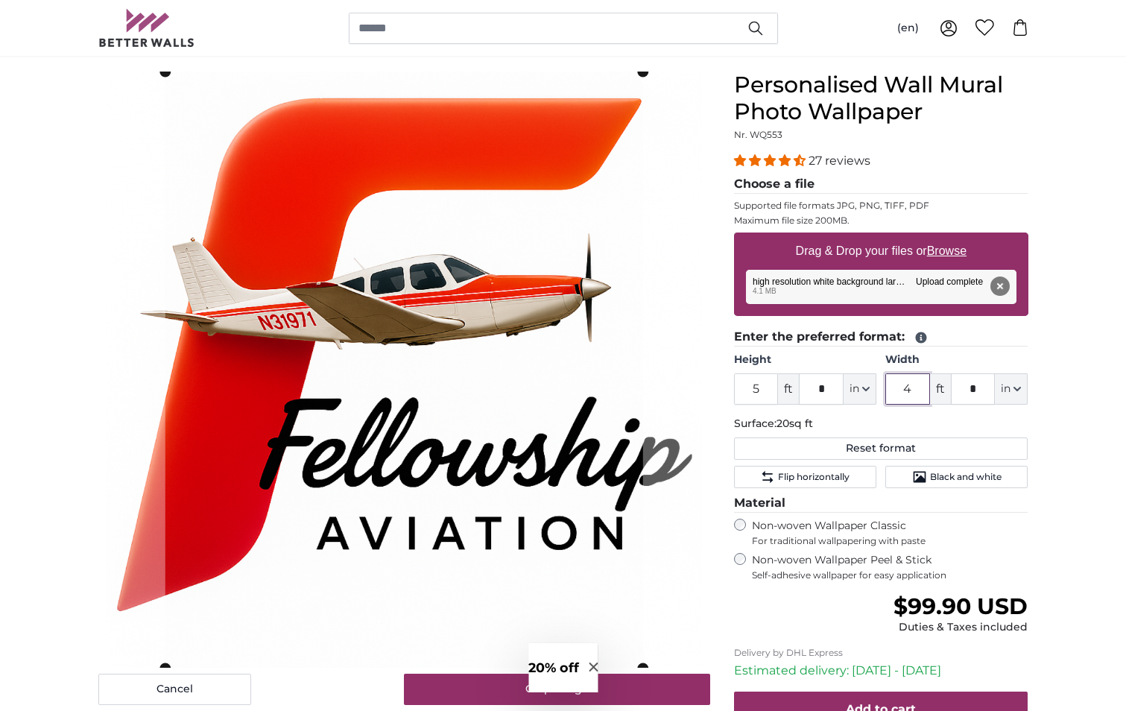
scroll to position [149, 0]
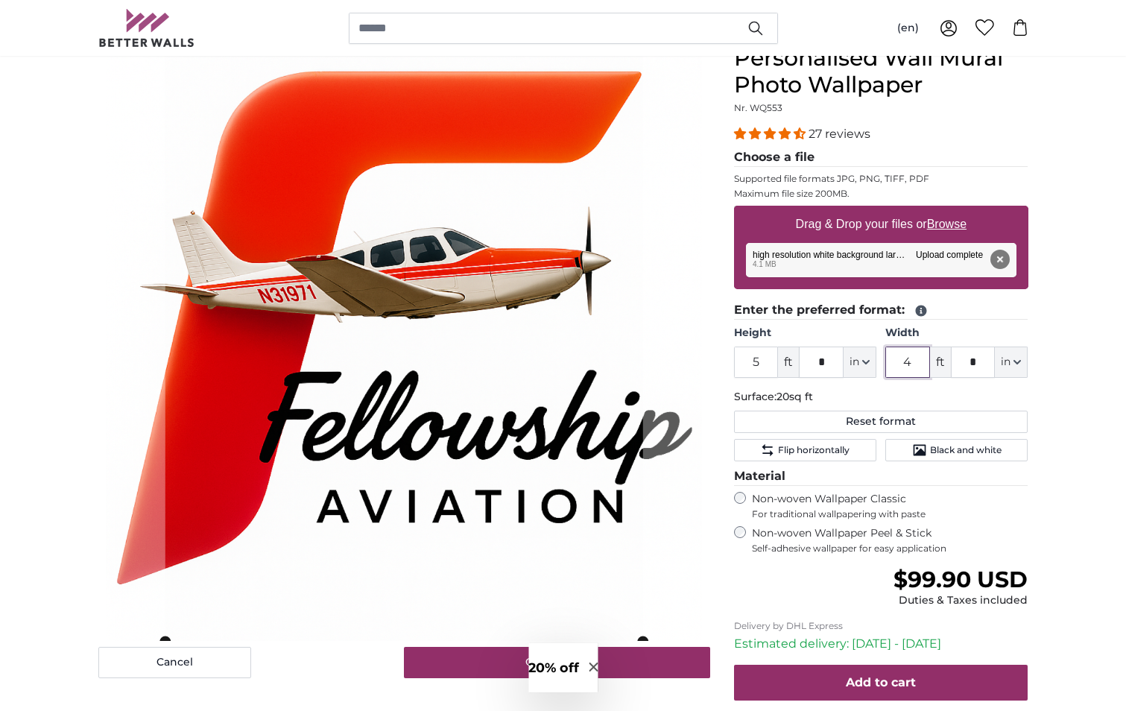
type input "4"
click at [957, 225] on u "Browse" at bounding box center [946, 224] width 39 height 13
click at [957, 210] on input "Drag & Drop your files or Browse" at bounding box center [881, 208] width 294 height 4
type input "**********"
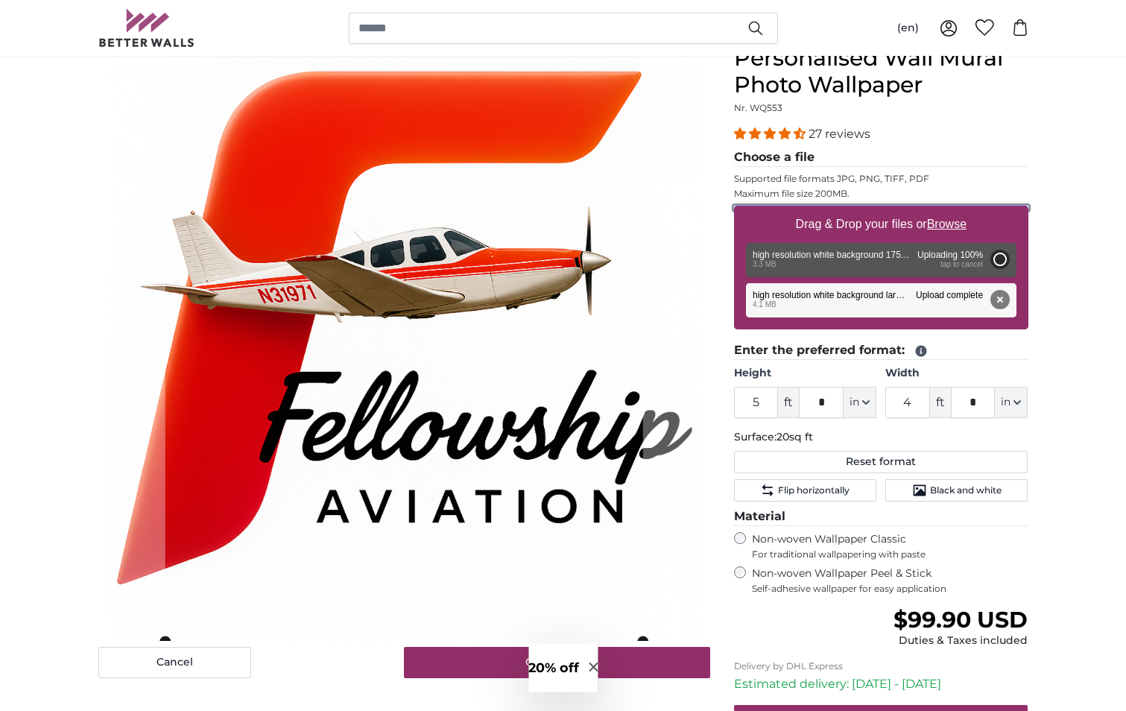
type input "4"
type input "***"
type input "4"
type input "***"
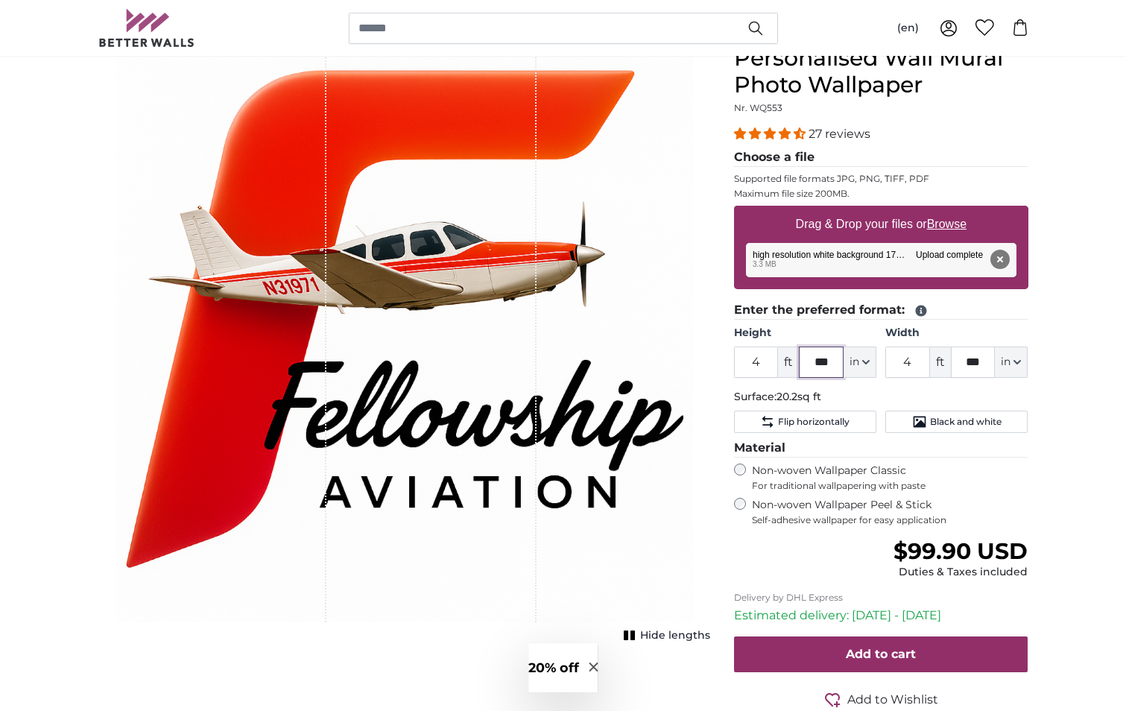
drag, startPoint x: 838, startPoint y: 361, endPoint x: 815, endPoint y: 358, distance: 22.6
click at [815, 358] on input "***" at bounding box center [821, 362] width 45 height 31
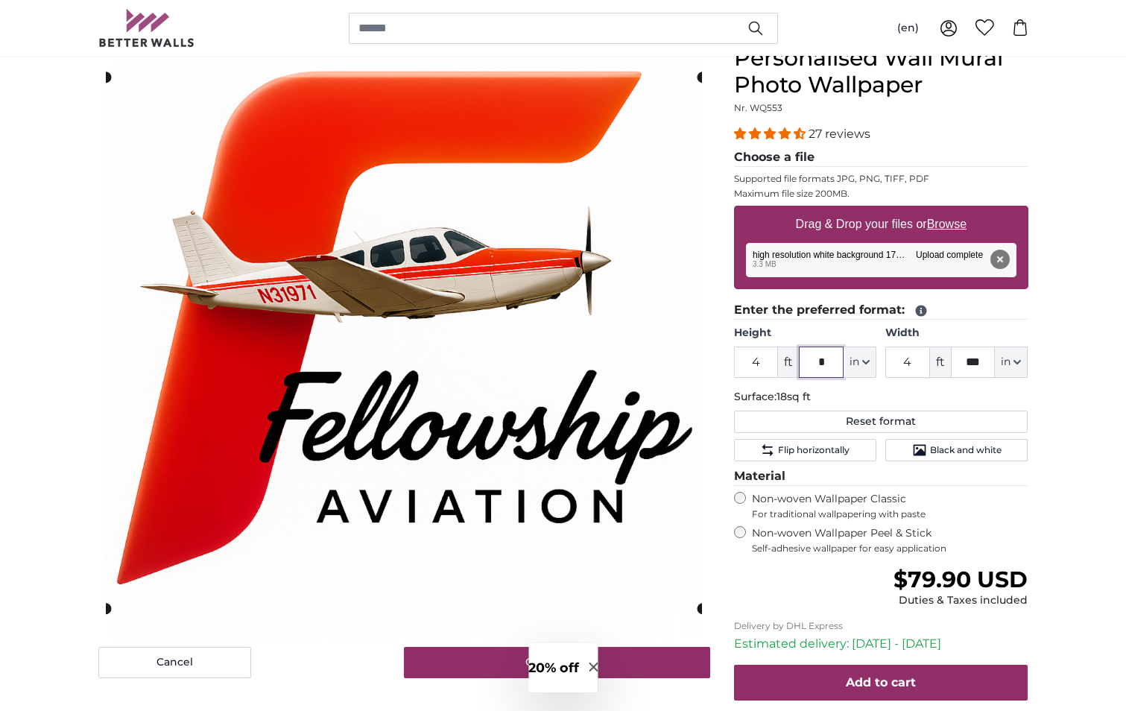
type input "*"
drag, startPoint x: 918, startPoint y: 361, endPoint x: 892, endPoint y: 360, distance: 26.1
click at [892, 360] on input "4" at bounding box center [907, 362] width 45 height 31
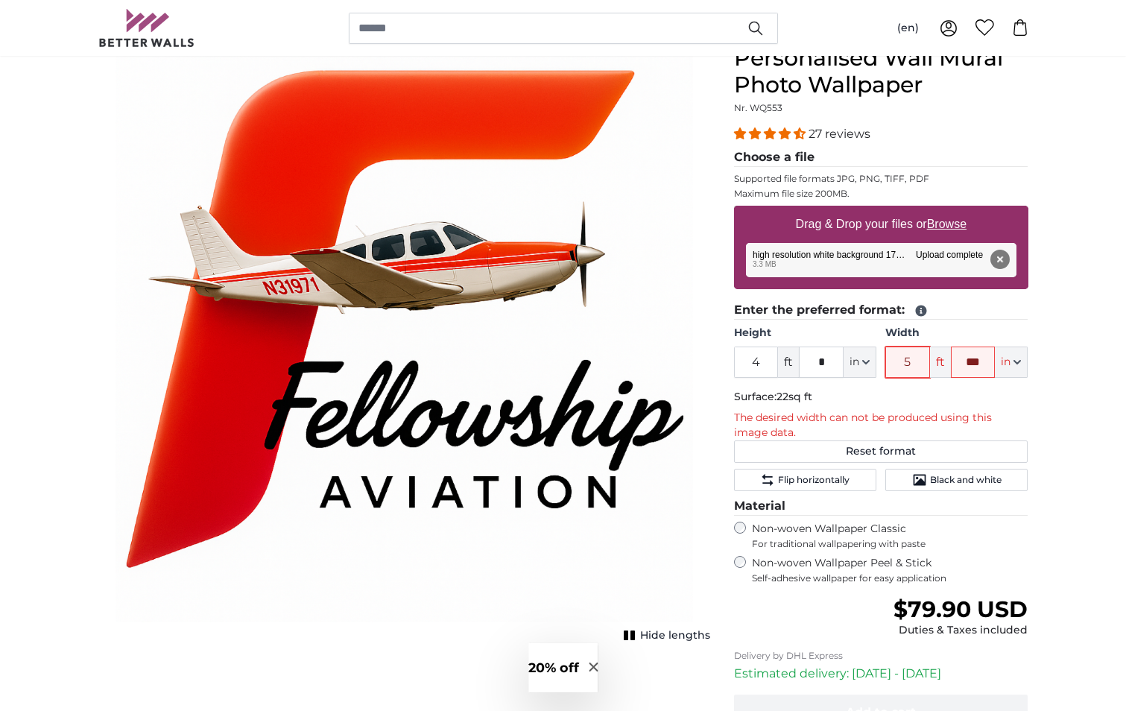
type input "5"
drag, startPoint x: 984, startPoint y: 359, endPoint x: 928, endPoint y: 360, distance: 55.9
click at [928, 360] on div "5 ft *** in Centimeter (cm) Inches (inch) Feet (ft. in.)" at bounding box center [956, 362] width 142 height 31
type input "*"
click at [905, 401] on p "Surface: 20sq ft" at bounding box center [881, 397] width 294 height 15
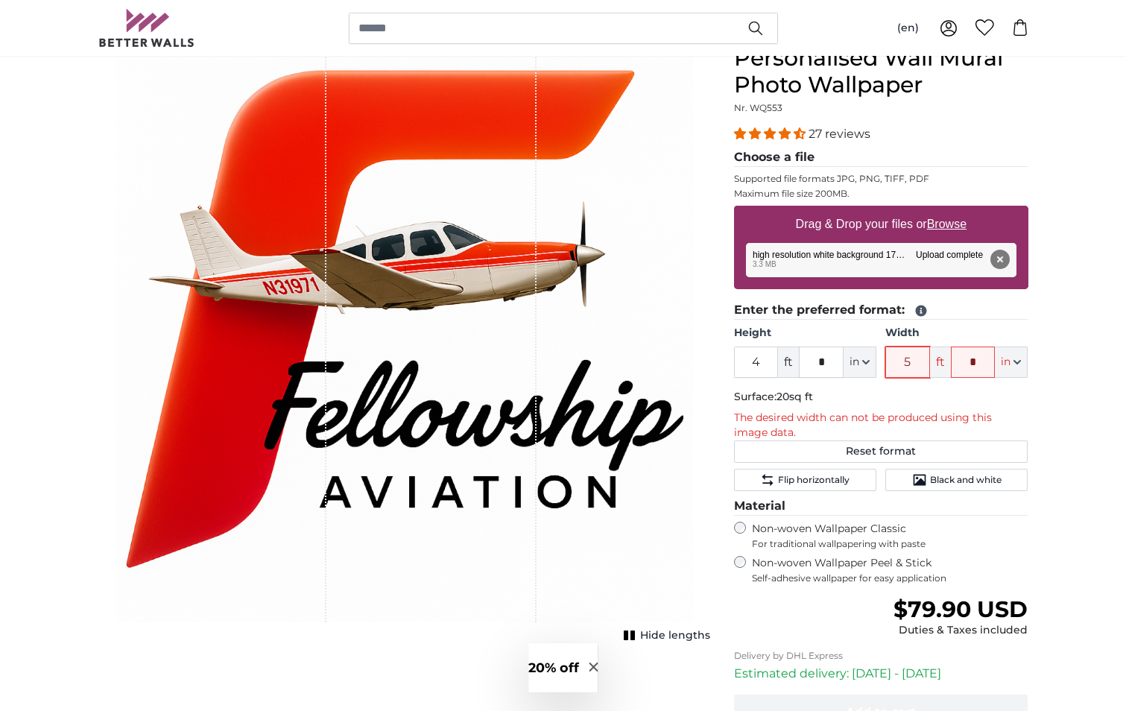
drag, startPoint x: 915, startPoint y: 357, endPoint x: 890, endPoint y: 357, distance: 25.3
click at [890, 357] on input "5" at bounding box center [907, 362] width 45 height 31
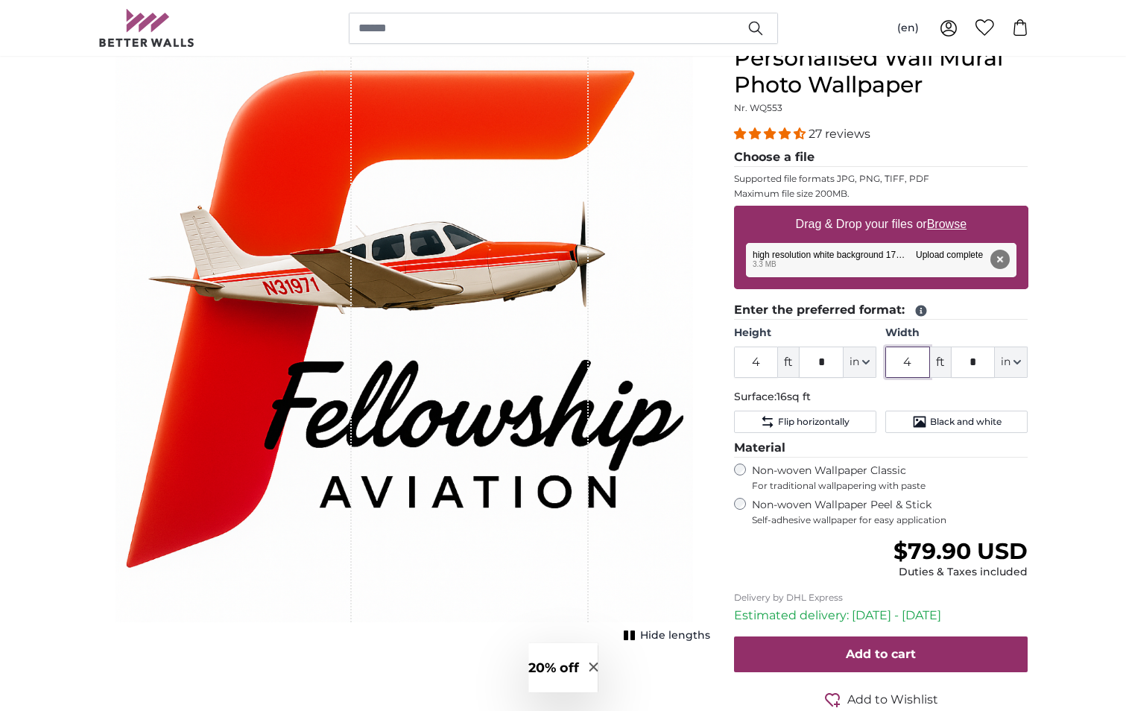
type input "4"
click at [976, 423] on span "Black and white" at bounding box center [966, 422] width 72 height 12
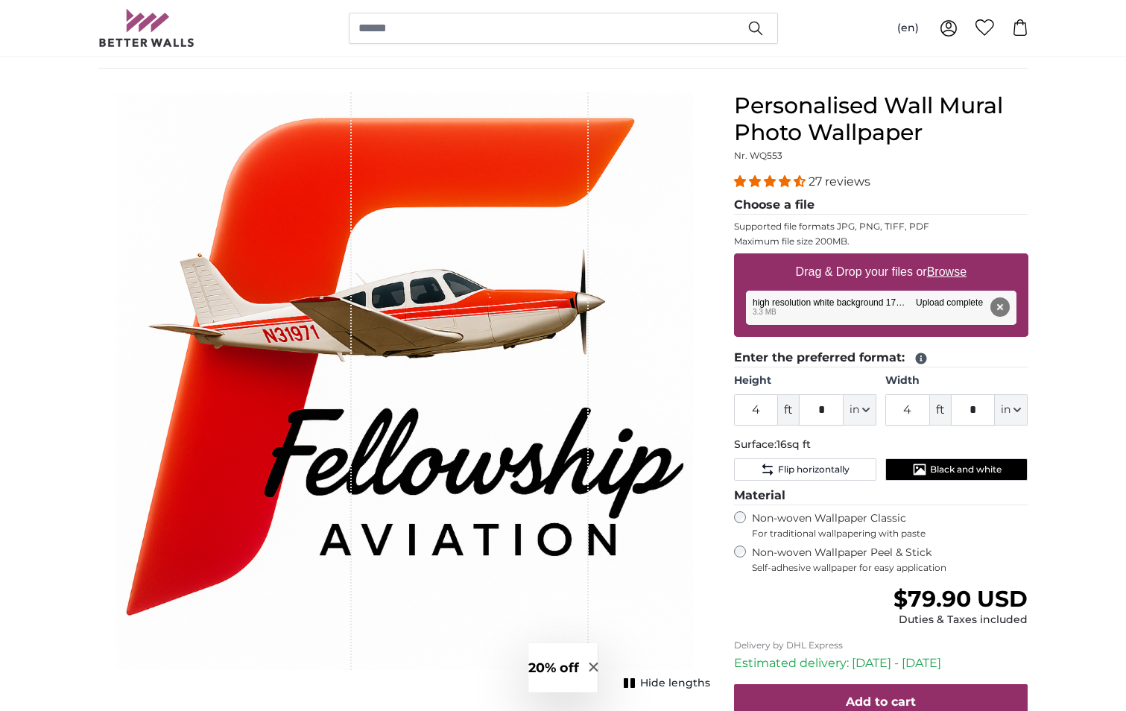
scroll to position [75, 0]
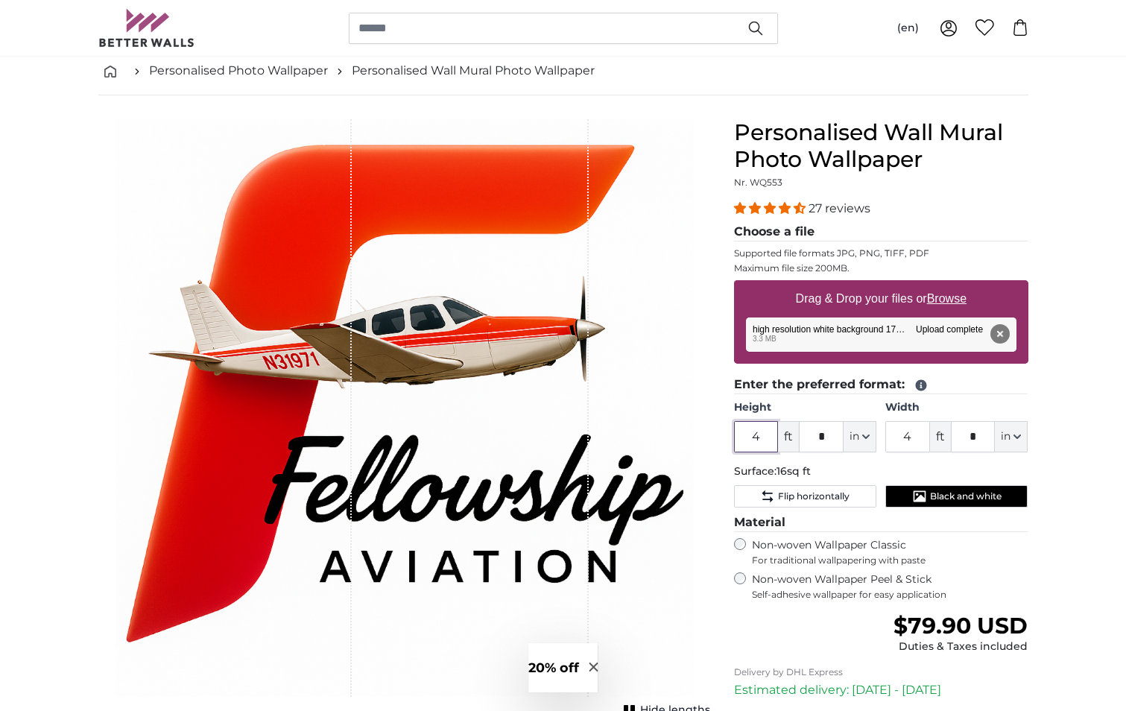
drag, startPoint x: 759, startPoint y: 440, endPoint x: 744, endPoint y: 439, distance: 14.9
click at [744, 439] on input "4" at bounding box center [756, 436] width 45 height 31
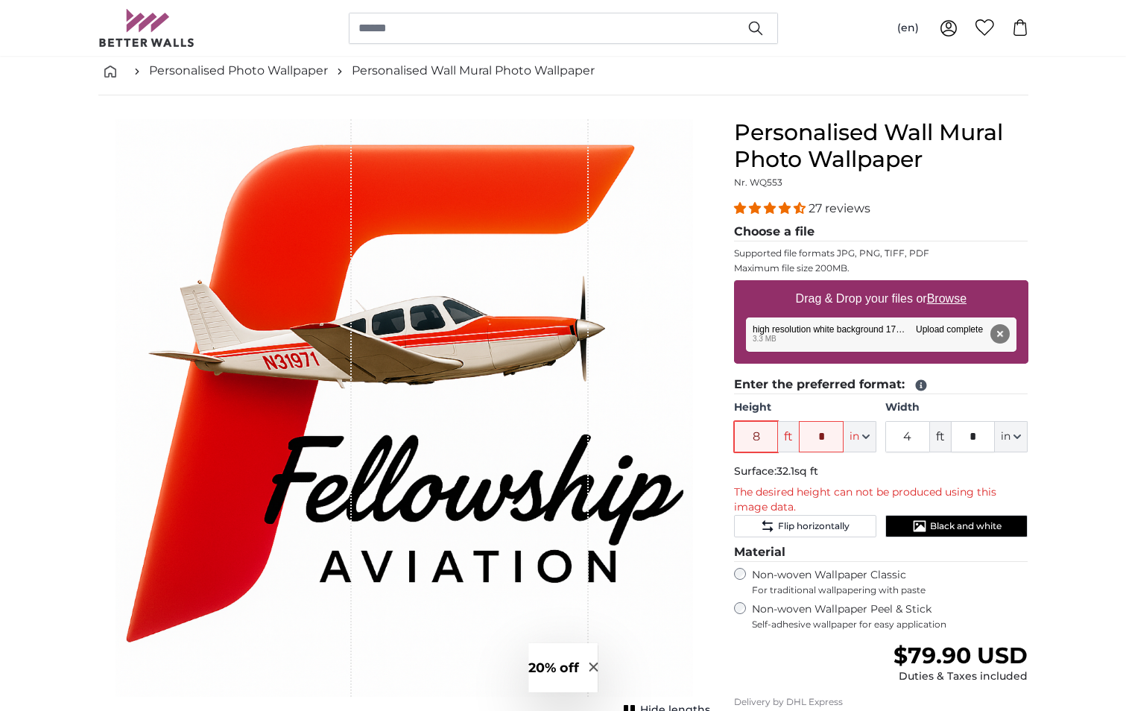
type input "8"
click at [950, 300] on u "Browse" at bounding box center [946, 298] width 39 height 13
click at [950, 285] on input "Drag & Drop your files or Browse" at bounding box center [881, 282] width 294 height 4
type input "**********"
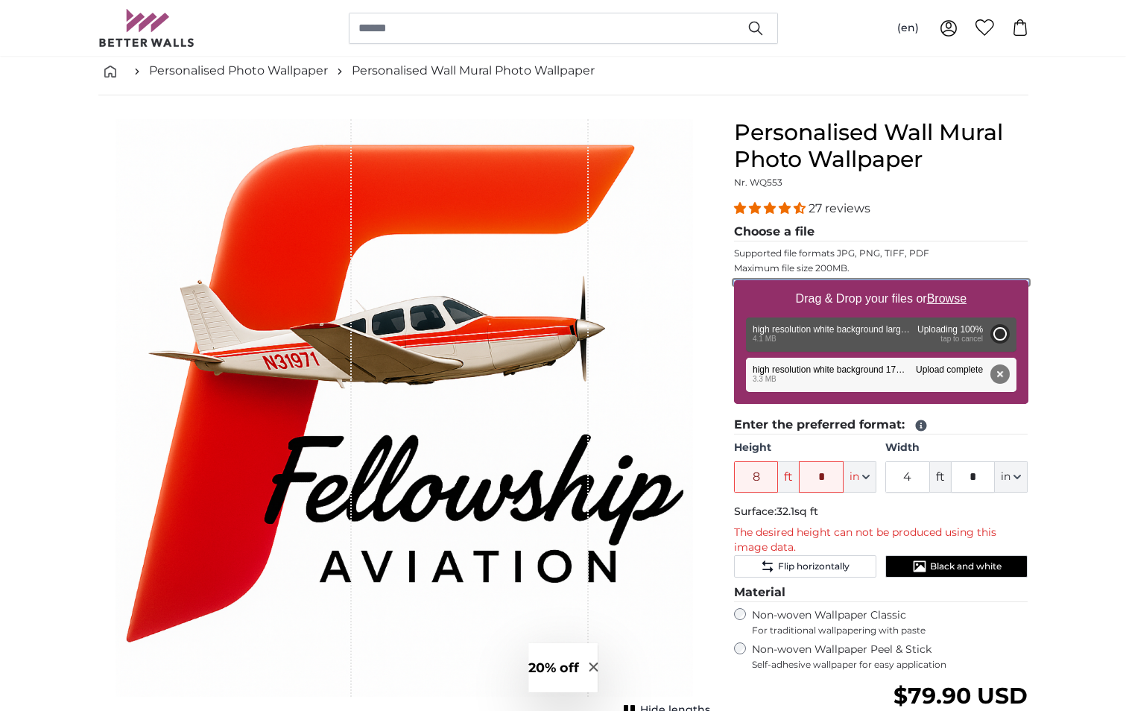
type input "4"
type input "***"
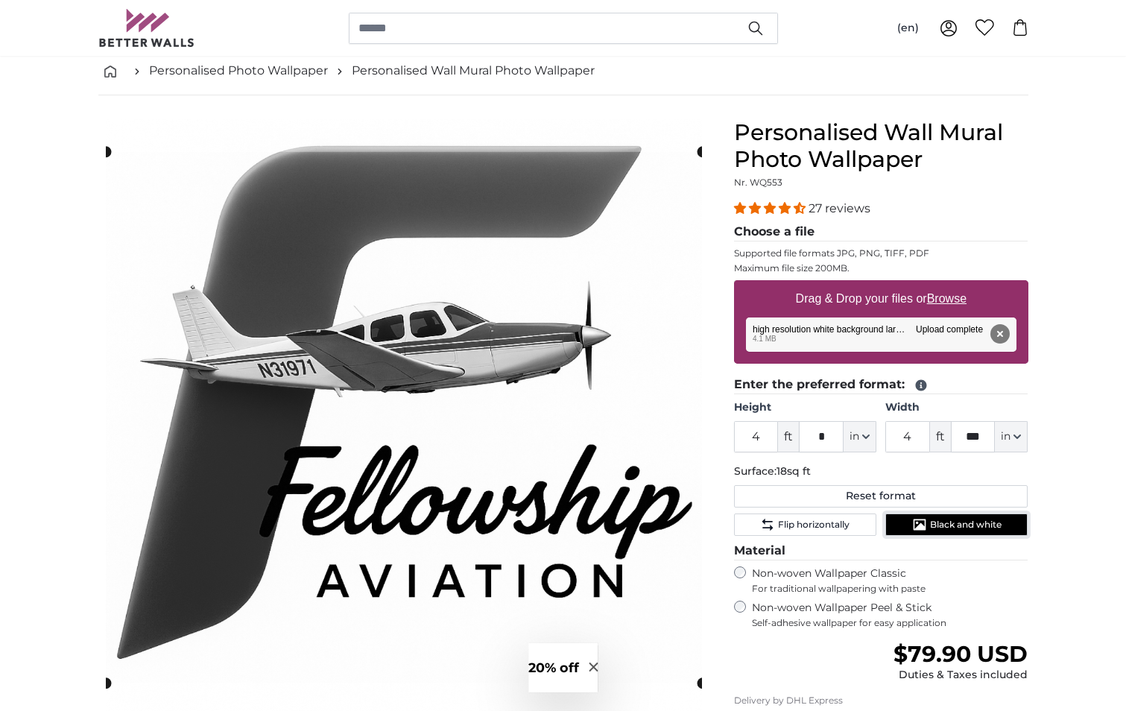
click at [961, 522] on span "Black and white" at bounding box center [966, 525] width 72 height 12
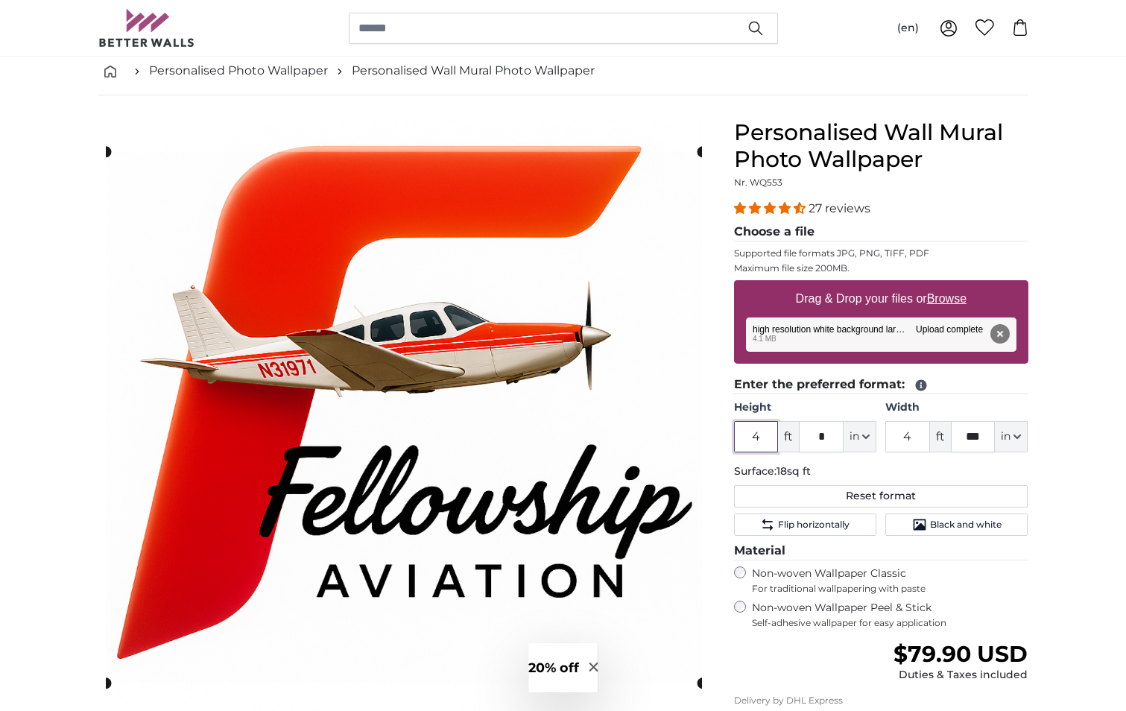
click at [759, 434] on input "4" at bounding box center [756, 436] width 45 height 31
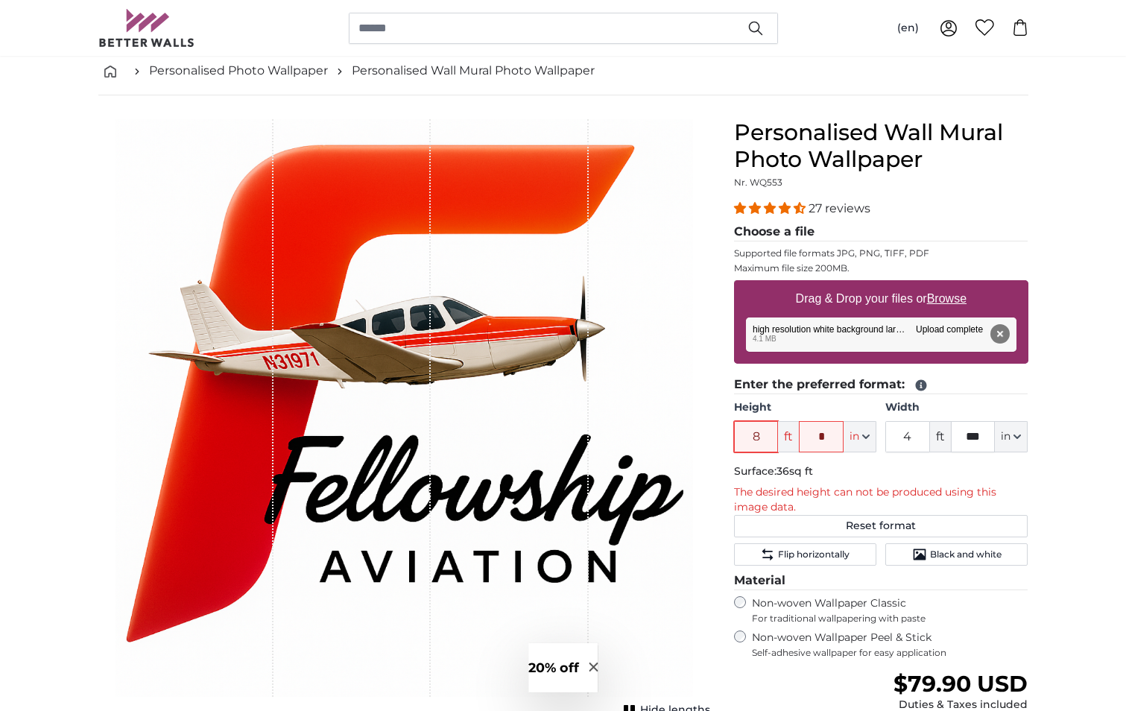
type input "8"
click at [953, 300] on u "Browse" at bounding box center [946, 298] width 39 height 13
click at [953, 285] on input "Drag & Drop your files or Browse" at bounding box center [881, 282] width 294 height 4
type input "**********"
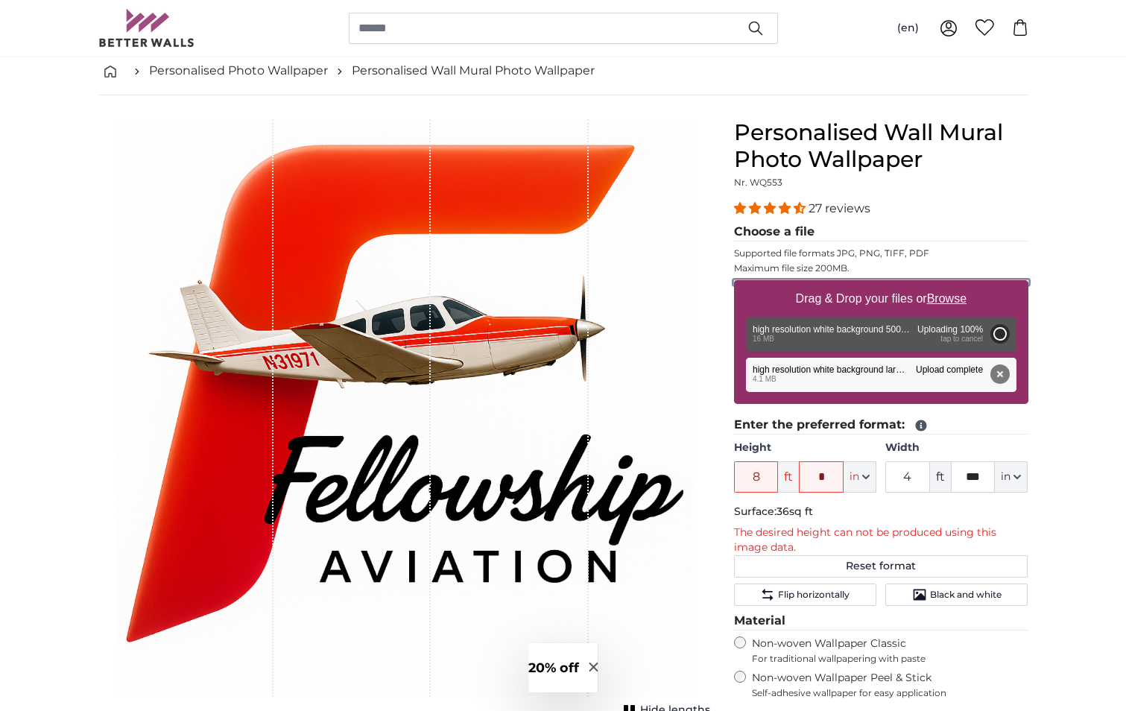
type input "4"
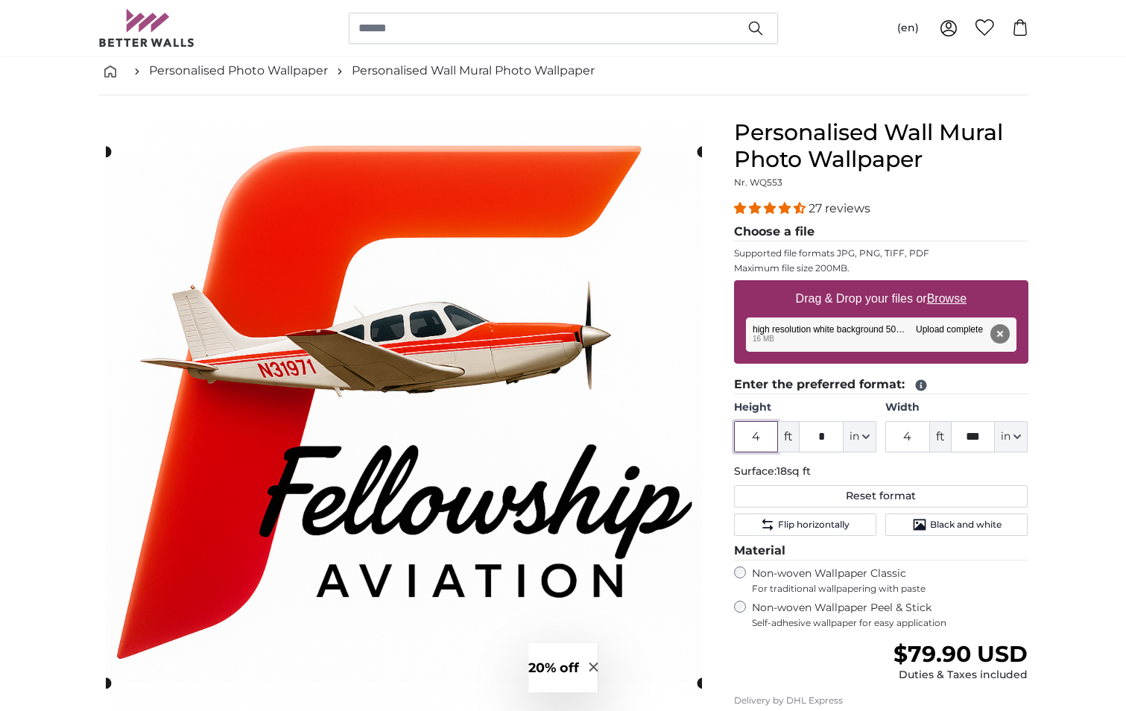
click at [764, 433] on input "4" at bounding box center [756, 436] width 45 height 31
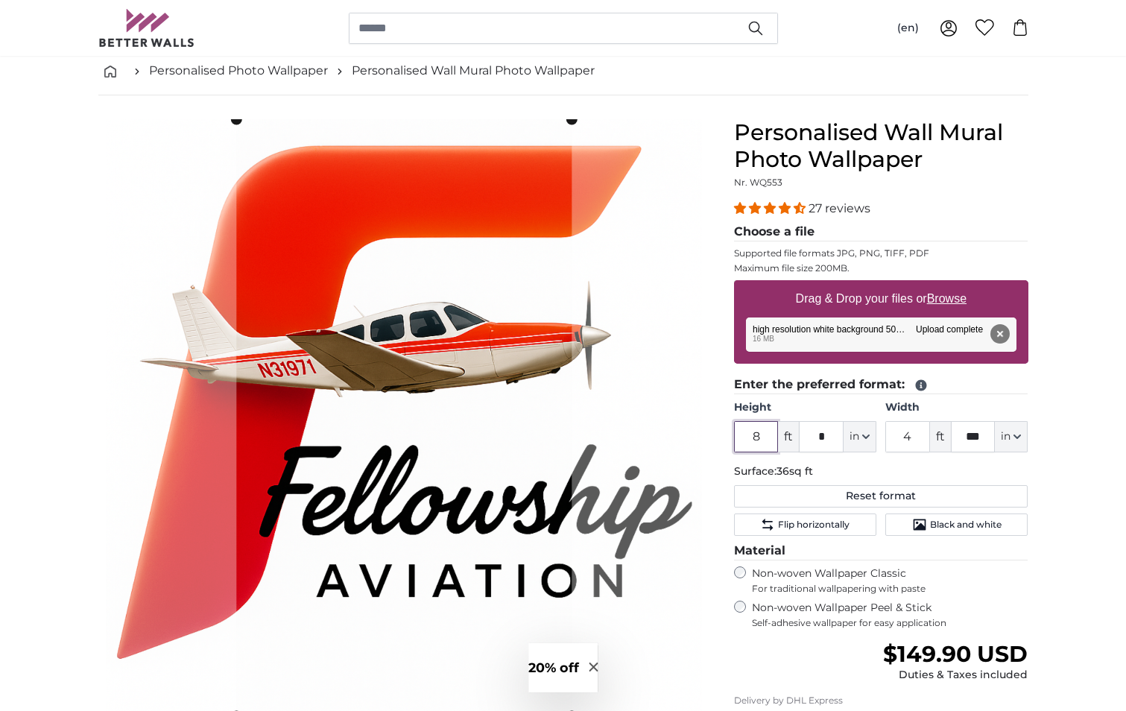
type input "8"
click at [921, 440] on input "4" at bounding box center [907, 436] width 45 height 31
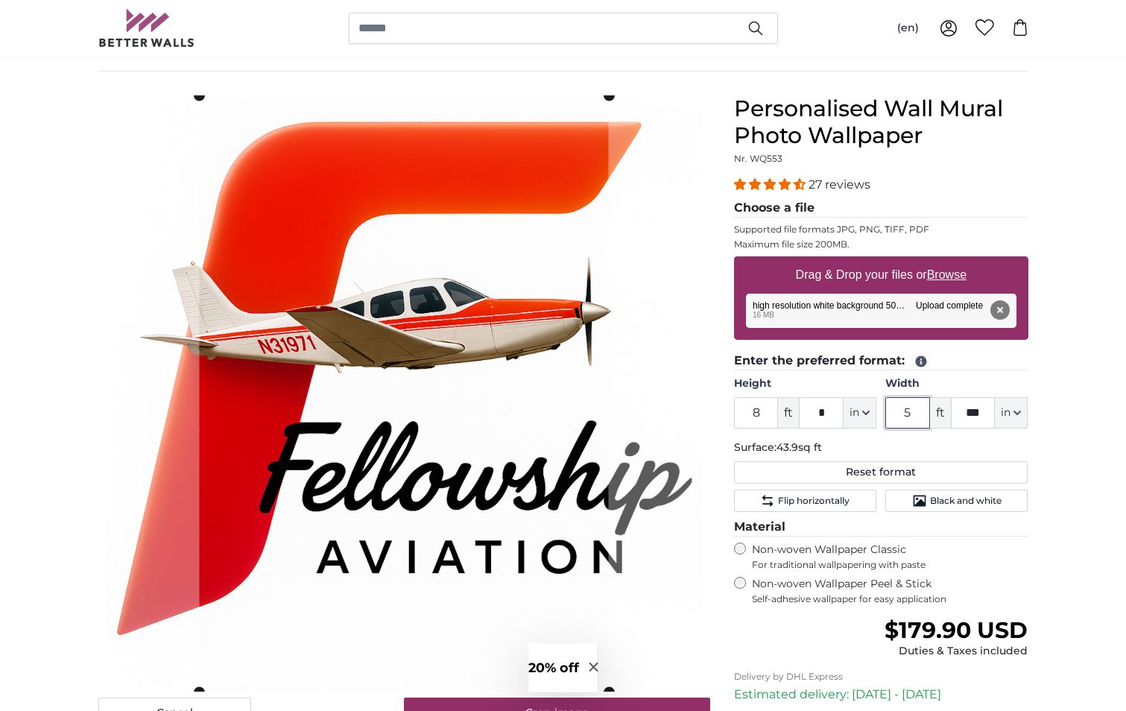
scroll to position [149, 0]
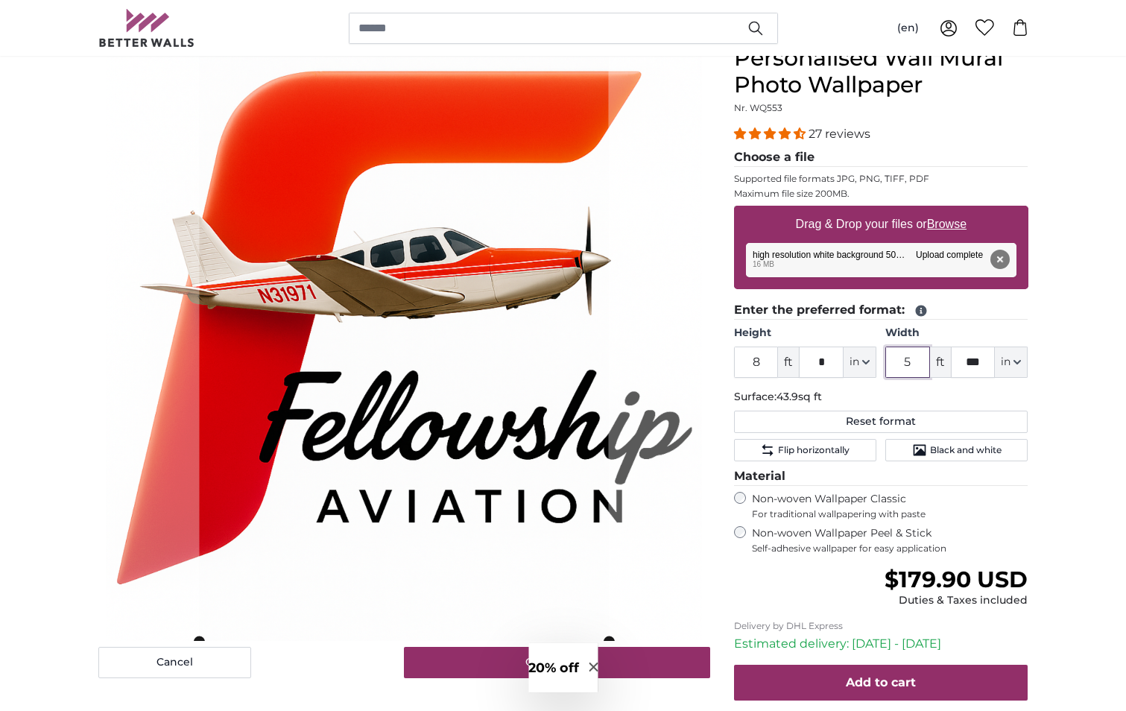
drag, startPoint x: 921, startPoint y: 360, endPoint x: 896, endPoint y: 361, distance: 25.4
click at [896, 361] on input "5" at bounding box center [907, 362] width 45 height 31
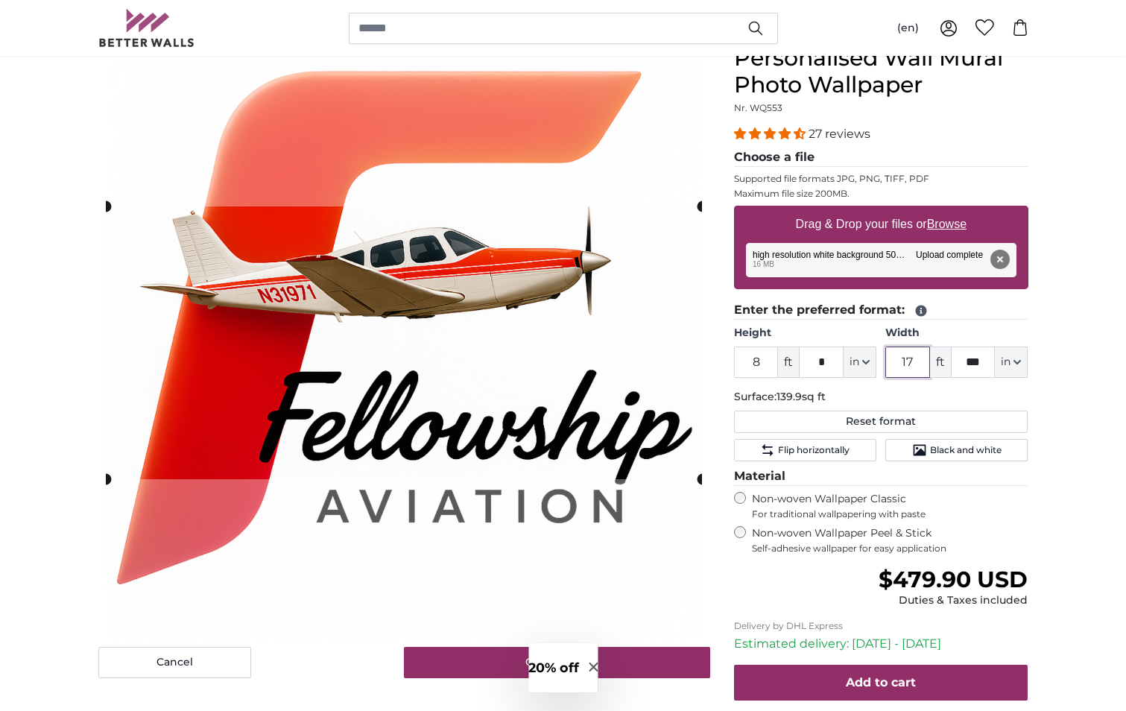
type input "17"
click at [760, 361] on input "8" at bounding box center [756, 362] width 45 height 31
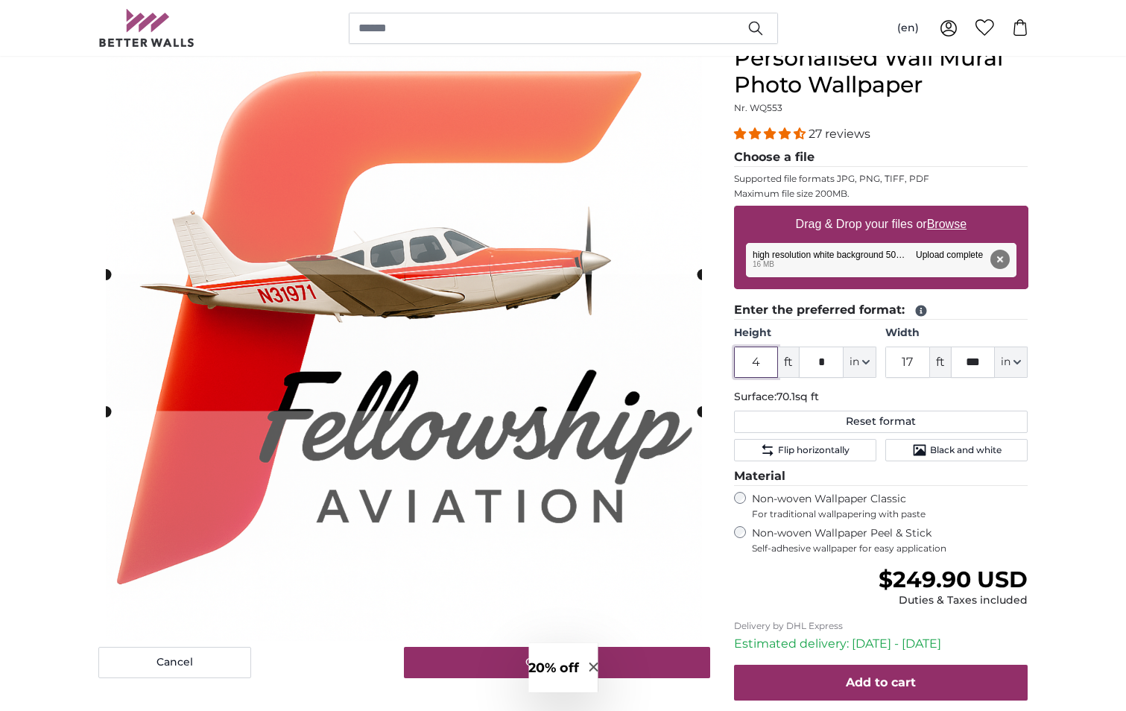
type input "4"
drag, startPoint x: 918, startPoint y: 361, endPoint x: 897, endPoint y: 361, distance: 20.9
click at [897, 361] on input "17" at bounding box center [907, 362] width 45 height 31
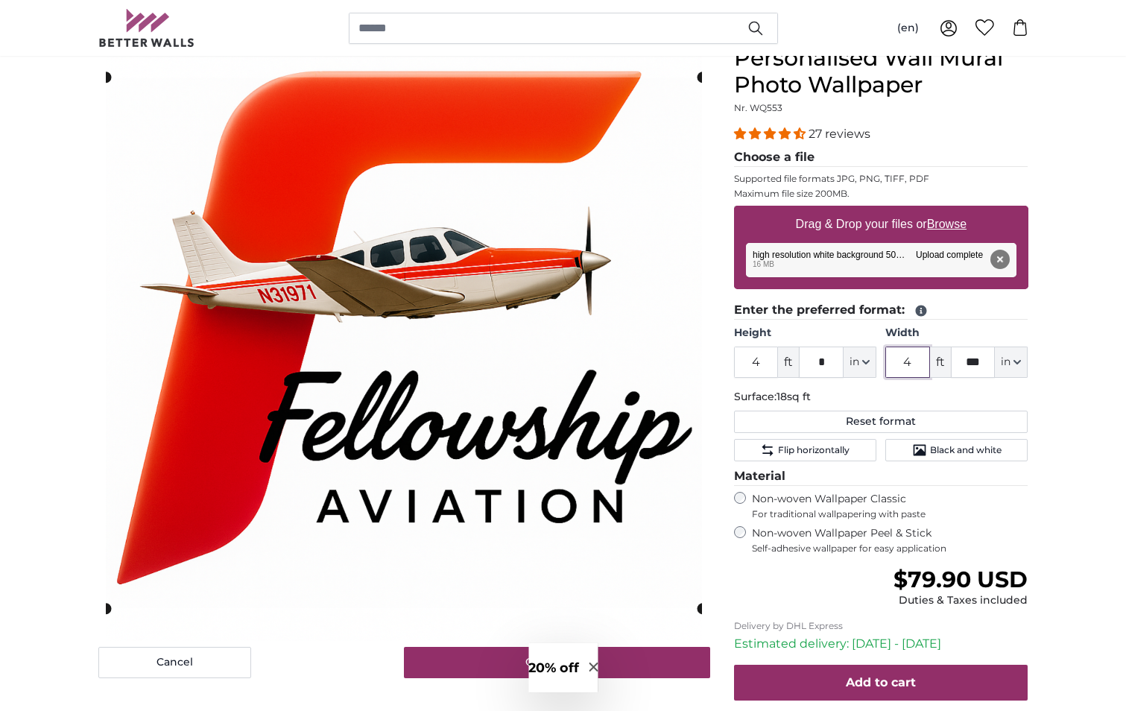
type input "4"
drag, startPoint x: 995, startPoint y: 361, endPoint x: 958, endPoint y: 361, distance: 36.5
click at [958, 361] on div "4 ft *** in Centimeter (cm) Inches (inch) Feet (ft. in.)" at bounding box center [956, 362] width 142 height 31
click at [978, 364] on input "***" at bounding box center [973, 362] width 45 height 31
drag, startPoint x: 979, startPoint y: 363, endPoint x: 955, endPoint y: 363, distance: 23.8
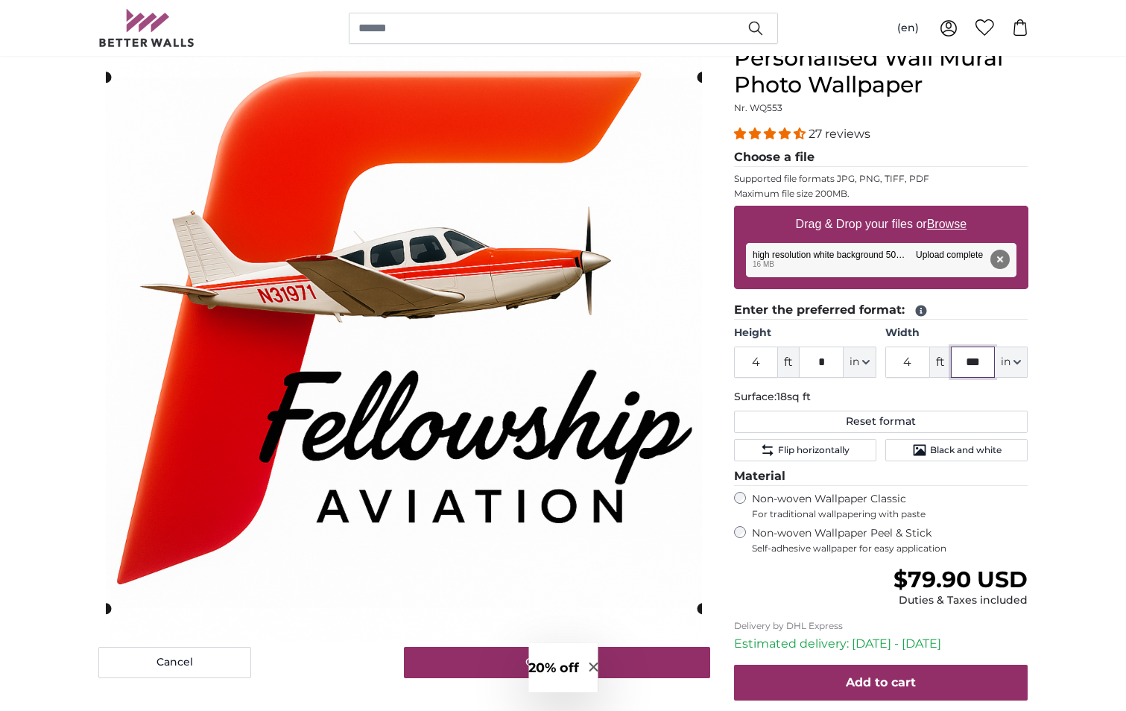
click at [955, 363] on input "***" at bounding box center [973, 362] width 45 height 31
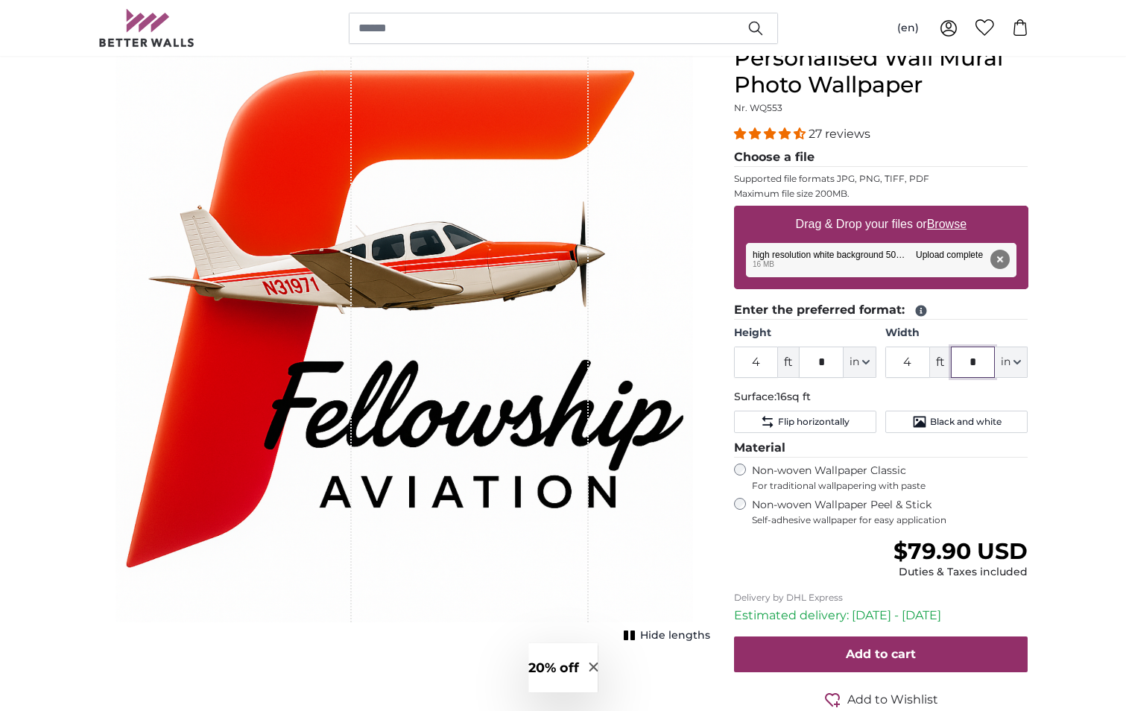
type input "*"
click at [759, 358] on input "4" at bounding box center [756, 362] width 45 height 31
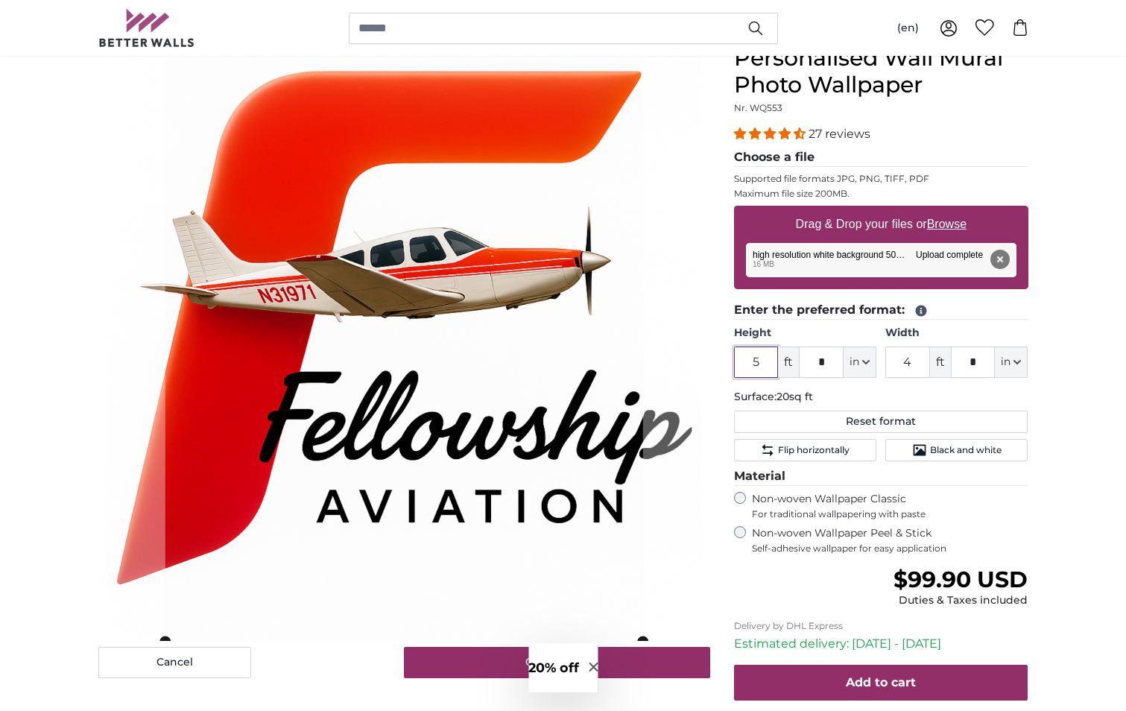
type input "5"
click at [910, 361] on input "4" at bounding box center [907, 362] width 45 height 31
drag, startPoint x: 910, startPoint y: 361, endPoint x: 885, endPoint y: 361, distance: 25.4
click at [885, 361] on div "Height 5 ft * in Centimeter (cm) Inches (inch) Feet (ft. in.) Width 4 ft * in C…" at bounding box center [881, 352] width 294 height 52
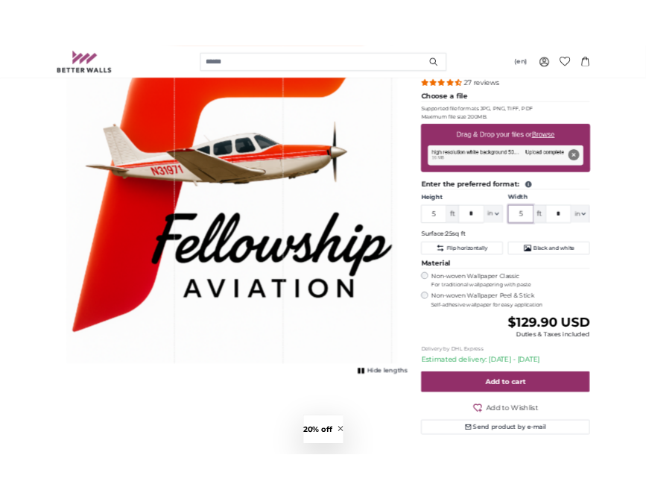
scroll to position [298, 0]
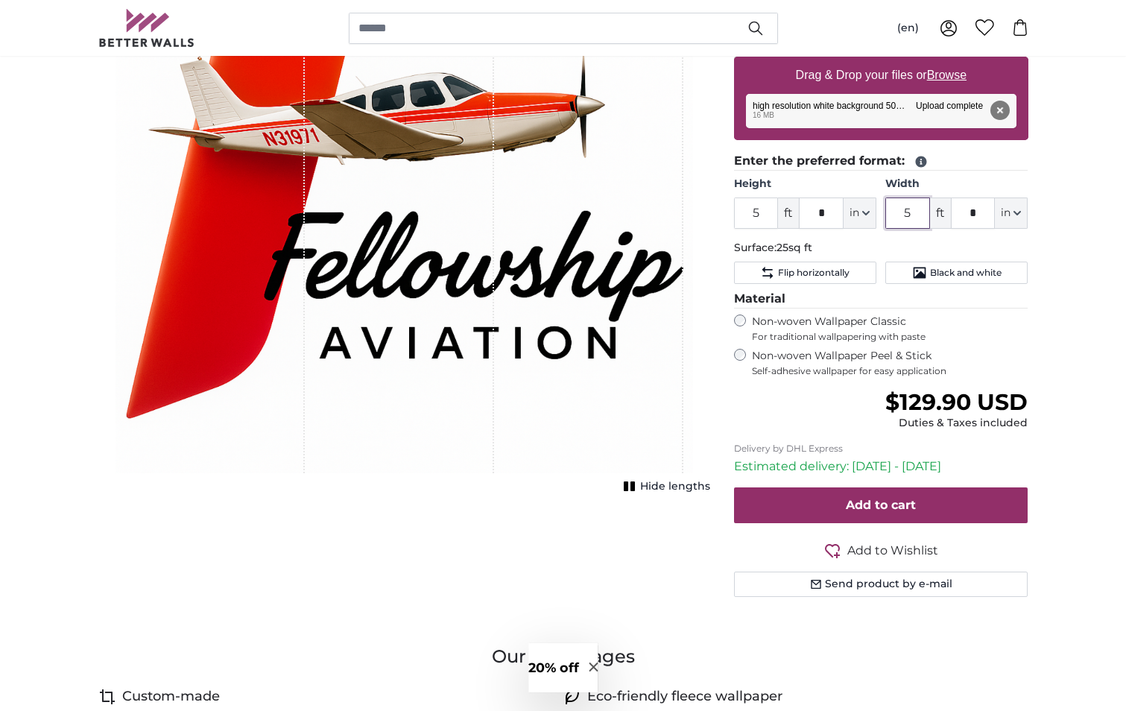
type input "5"
